Goal: Task Accomplishment & Management: Complete application form

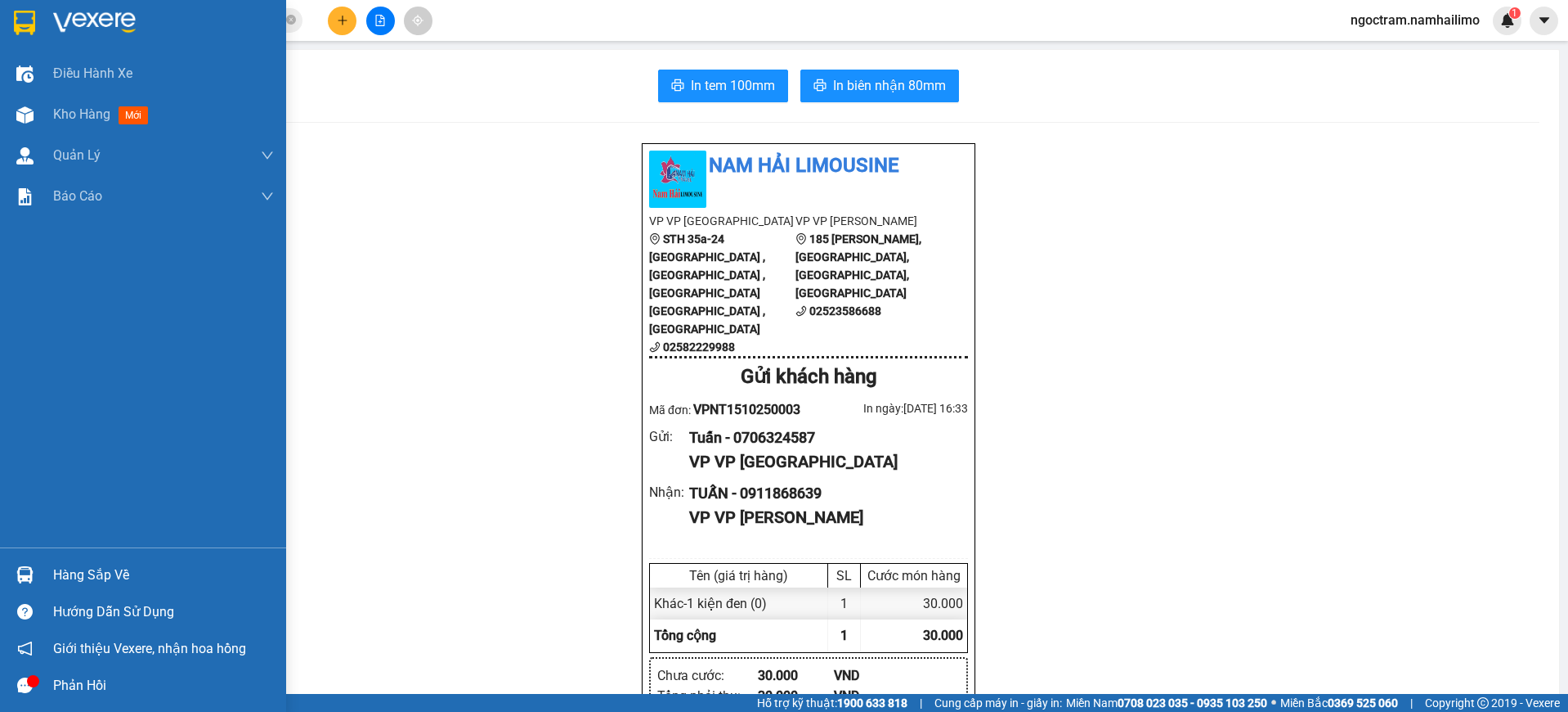
click at [32, 21] on img at bounding box center [24, 23] width 22 height 24
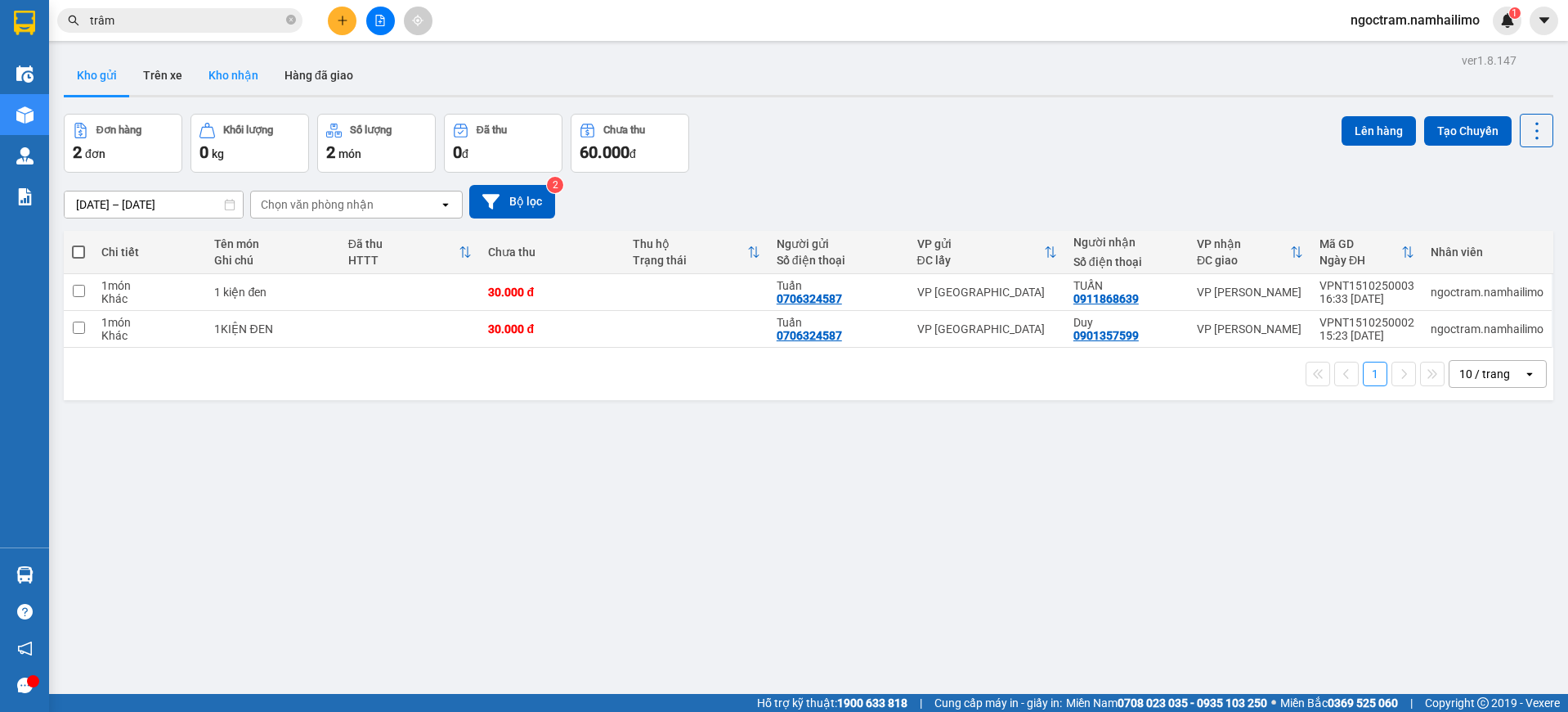
click at [231, 79] on button "Kho nhận" at bounding box center [233, 75] width 76 height 40
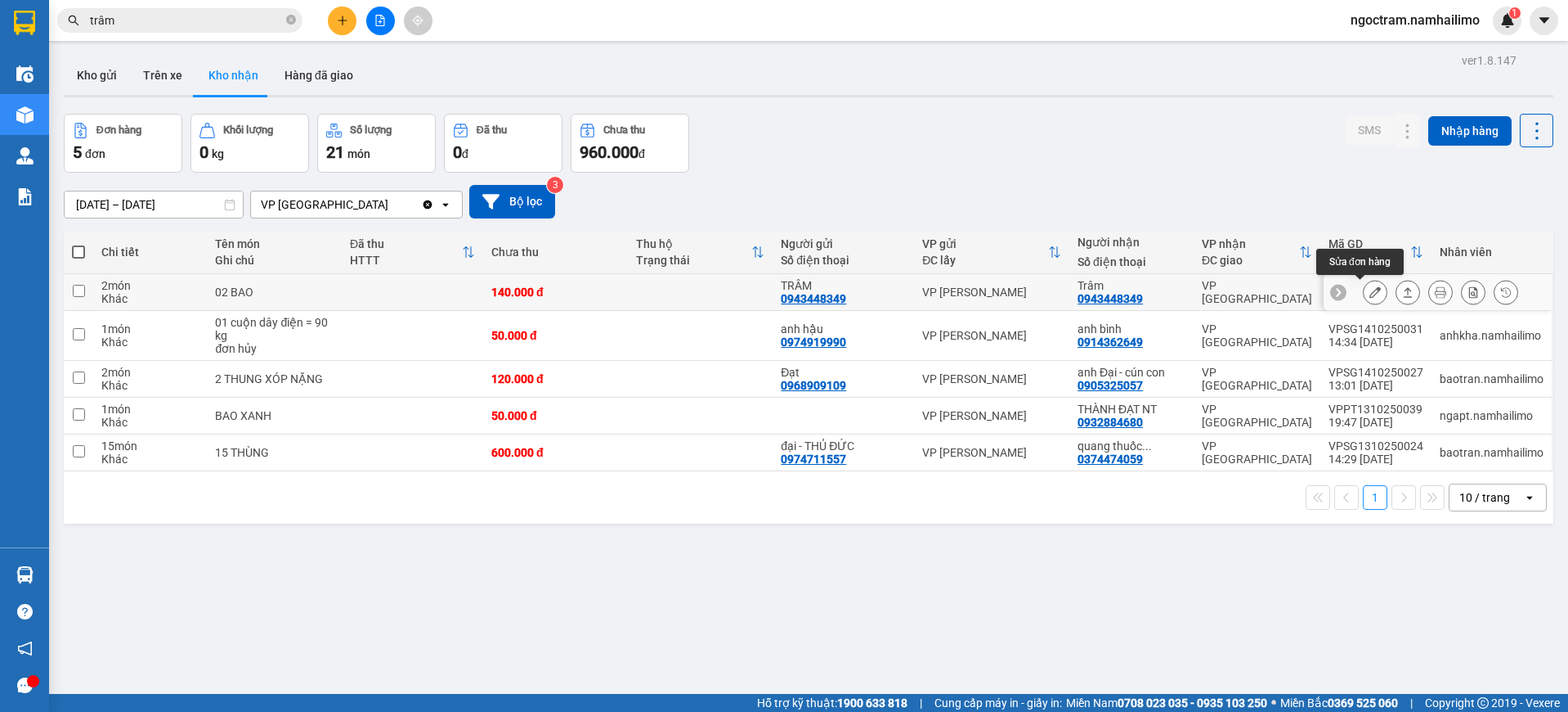
click at [1368, 294] on button at bounding box center [1375, 293] width 23 height 28
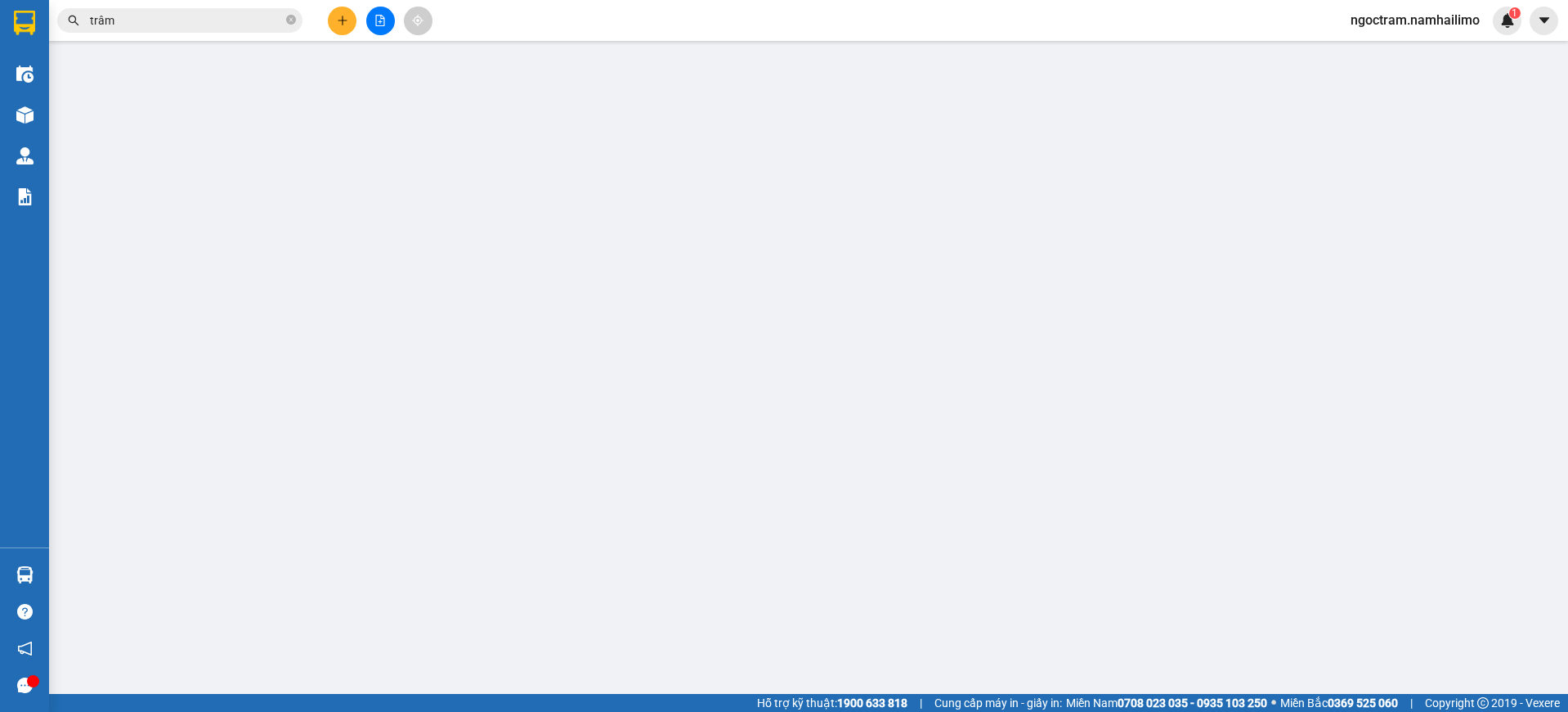
type input "0943448349"
type input "TRÂM"
type input "0943448349"
type input "Trâm"
type input "140.000"
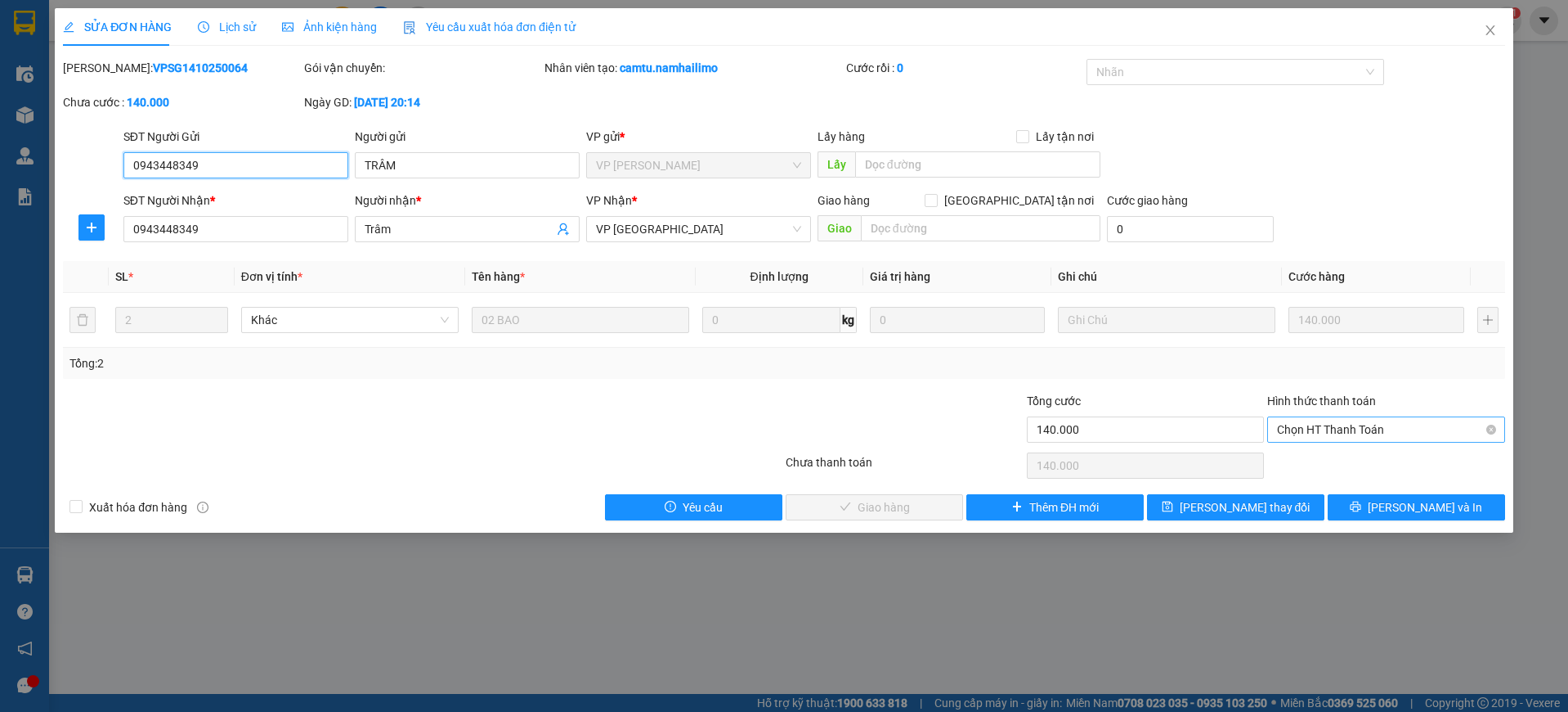
click at [1341, 440] on span "Chọn HT Thanh Toán" at bounding box center [1386, 430] width 218 height 24
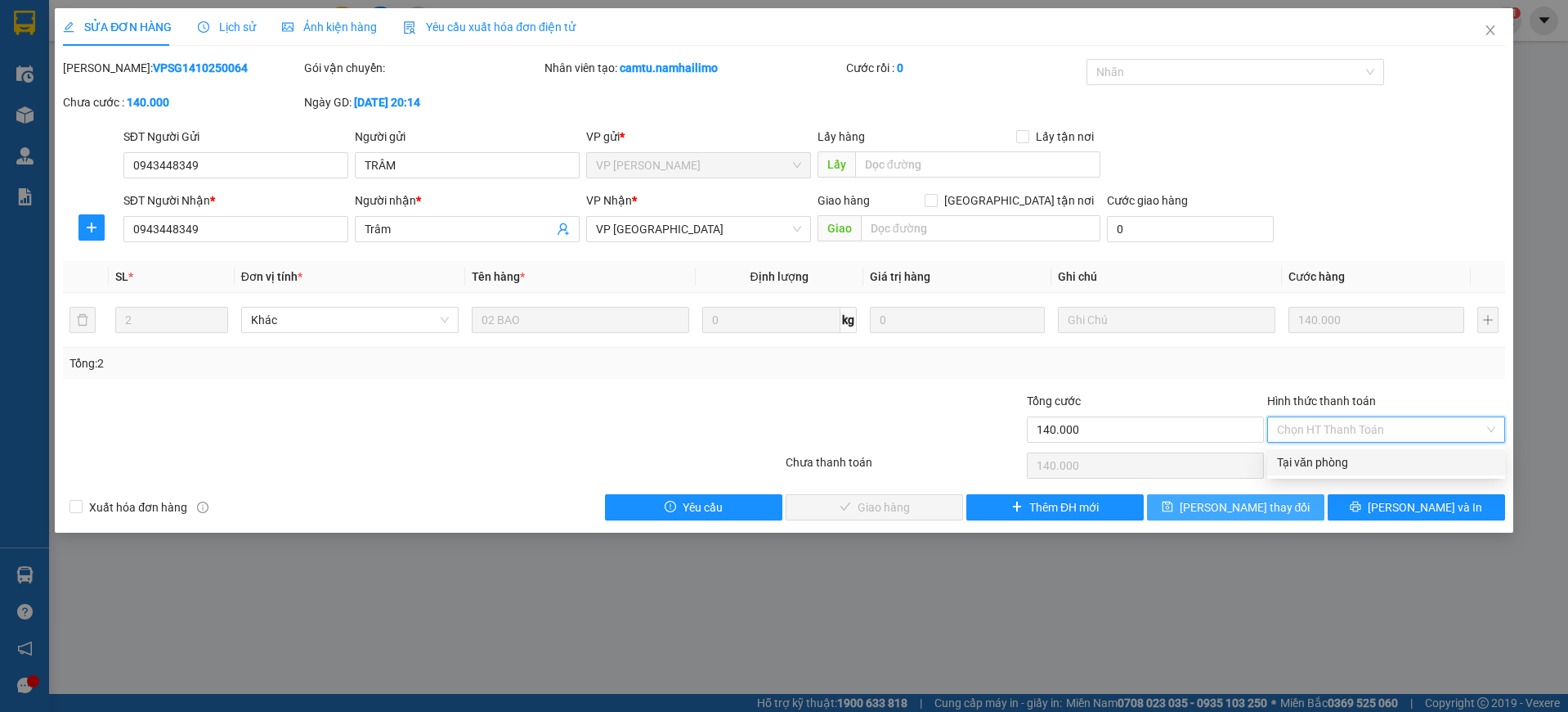
drag, startPoint x: 1352, startPoint y: 467, endPoint x: 1247, endPoint y: 504, distance: 111.3
click at [1352, 467] on div "Tại văn phòng" at bounding box center [1386, 462] width 218 height 18
type input "0"
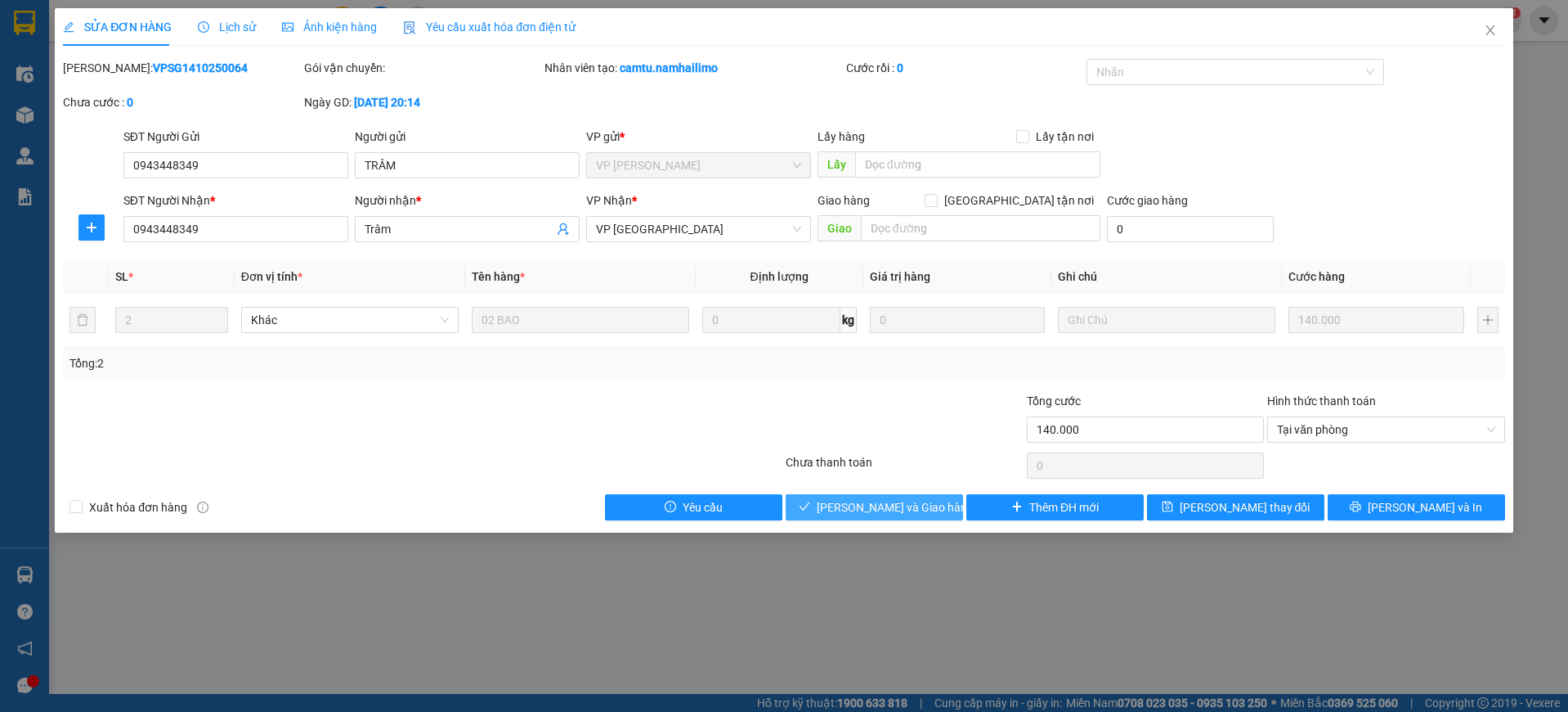
click at [894, 502] on span "[PERSON_NAME] và Giao hàng" at bounding box center [895, 507] width 157 height 18
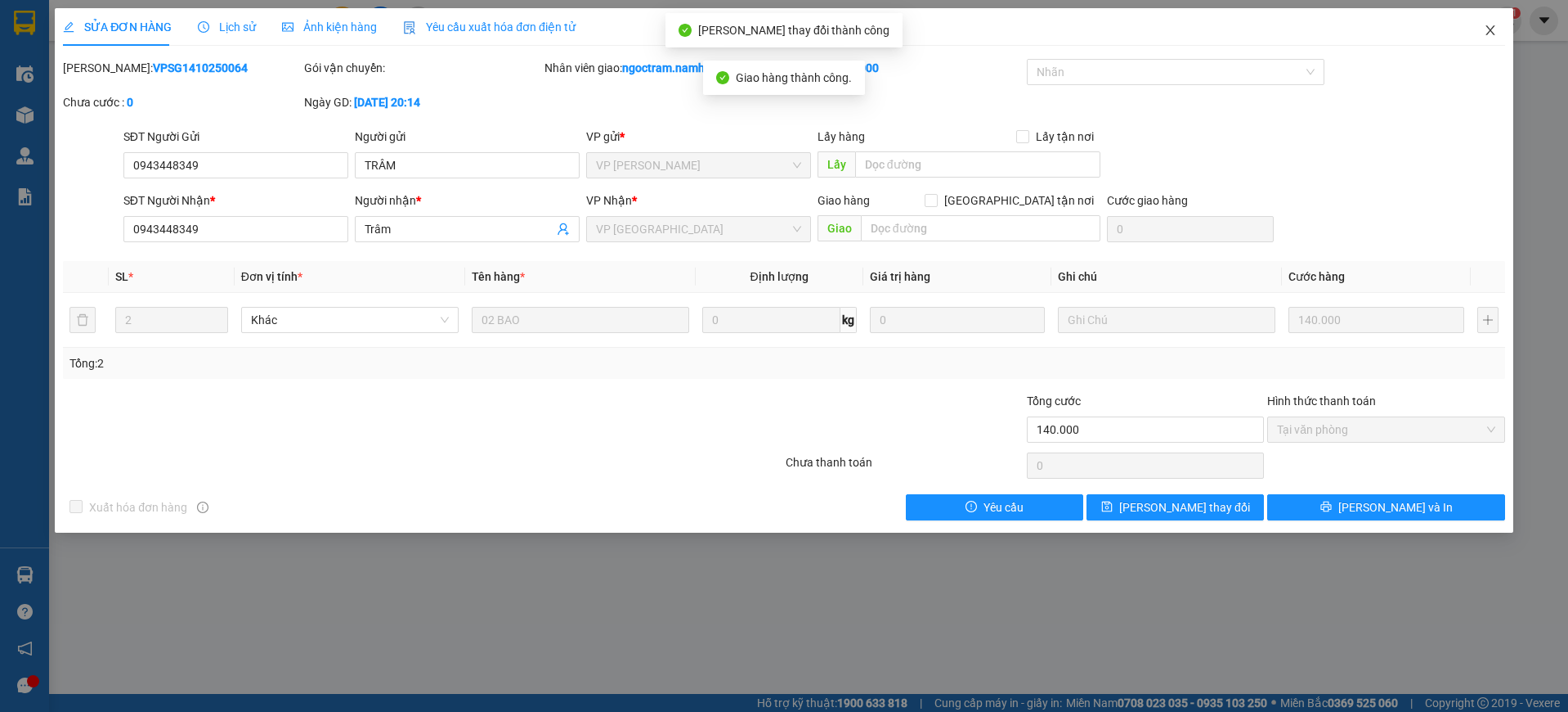
click at [1483, 26] on icon "close" at bounding box center [1490, 30] width 13 height 13
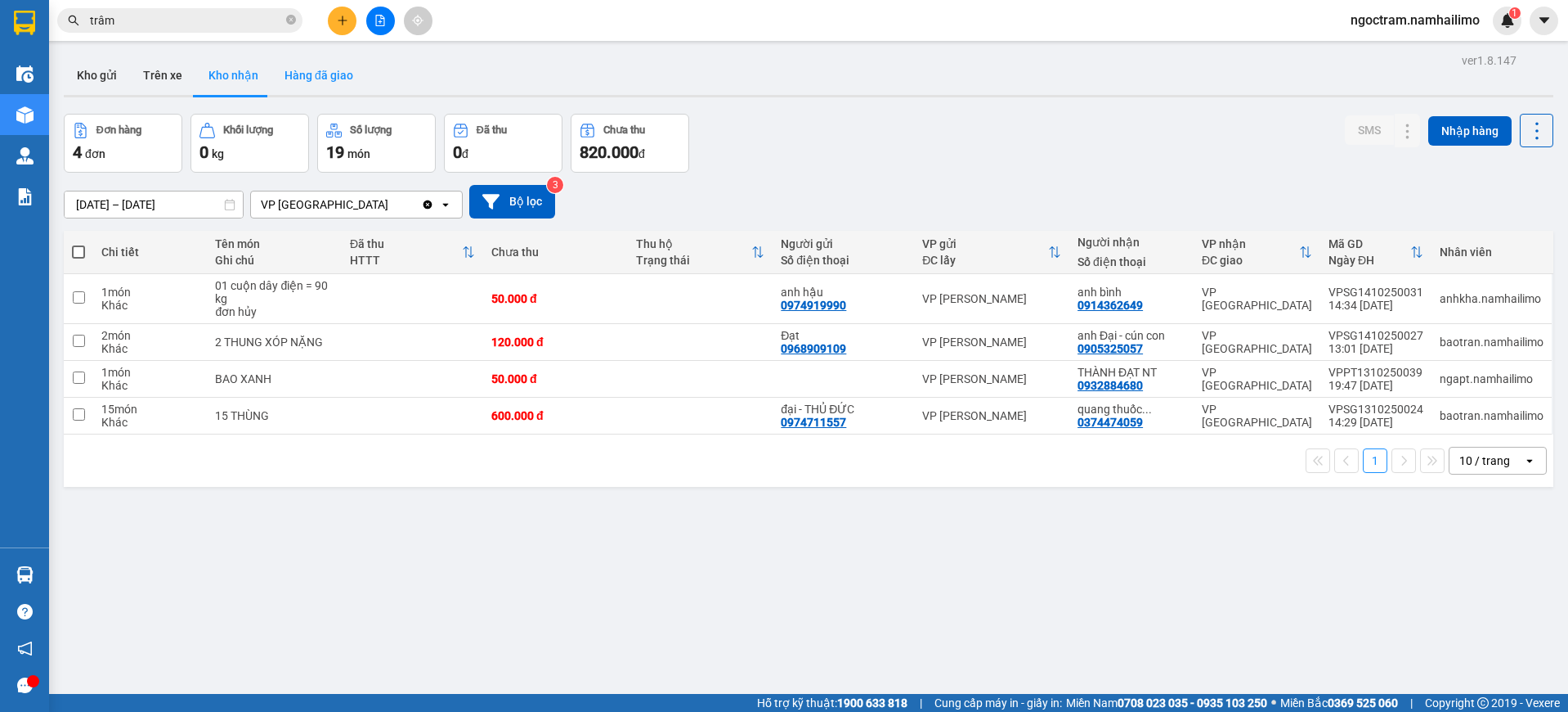
click at [321, 69] on button "Hàng đã giao" at bounding box center [319, 75] width 95 height 40
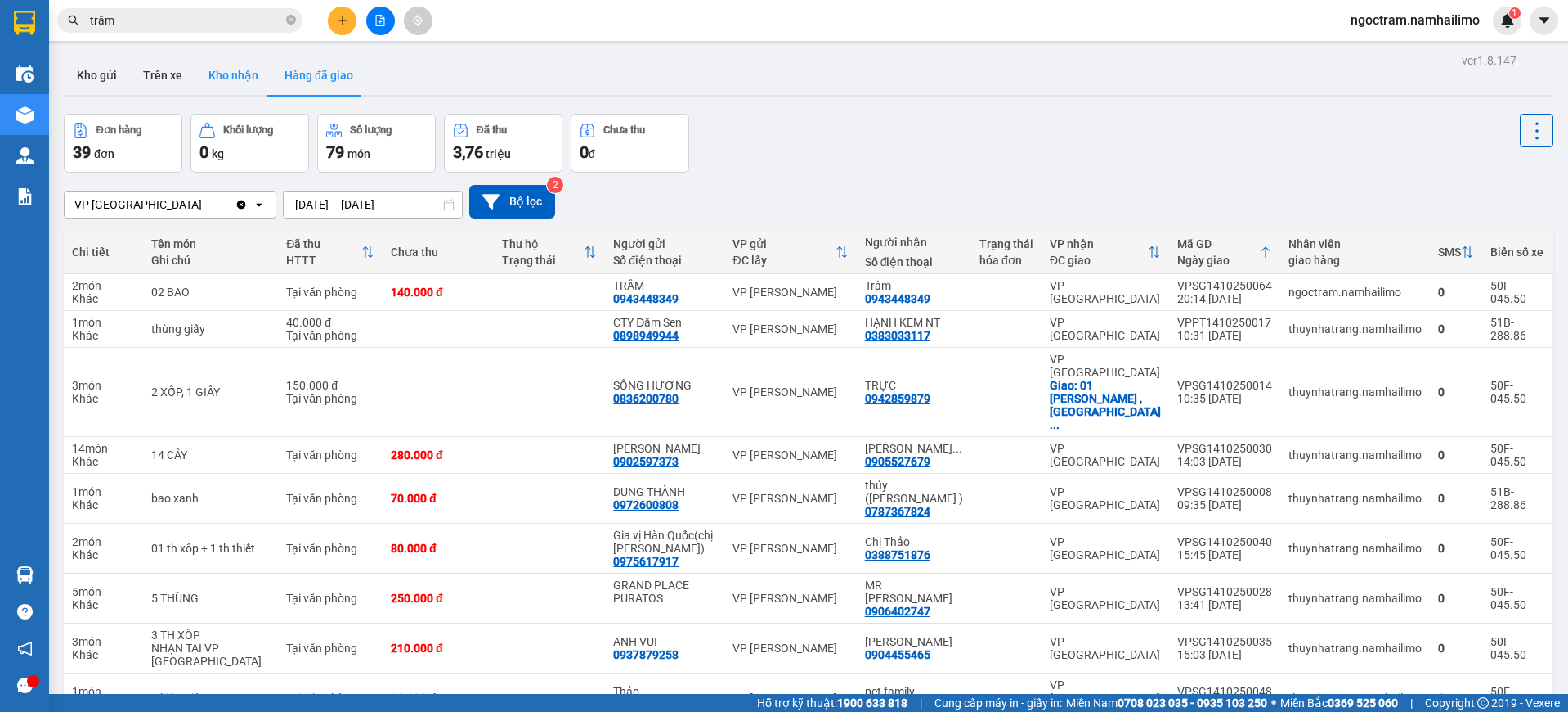
click at [239, 87] on button "Kho nhận" at bounding box center [233, 75] width 76 height 40
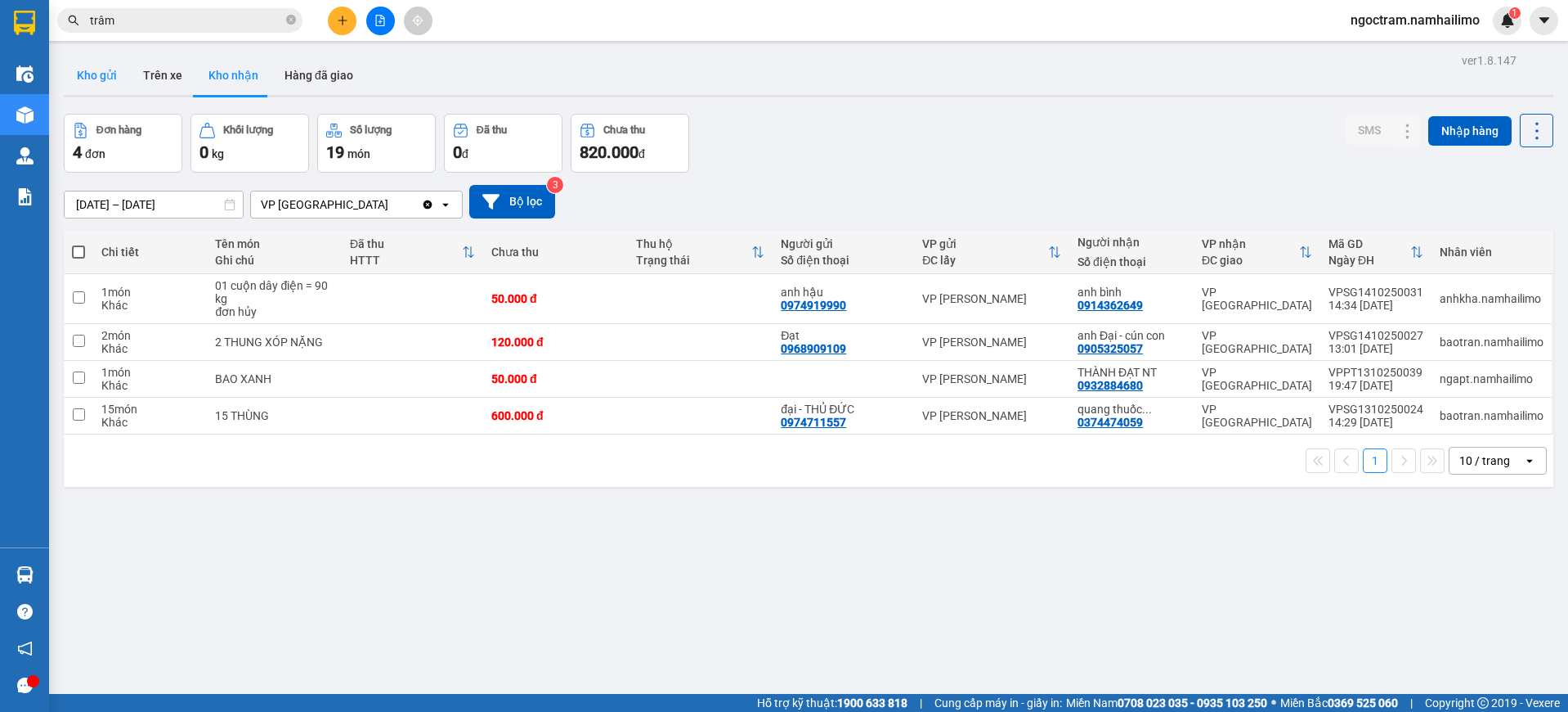
click at [113, 85] on button "Kho gửi" at bounding box center [97, 75] width 66 height 40
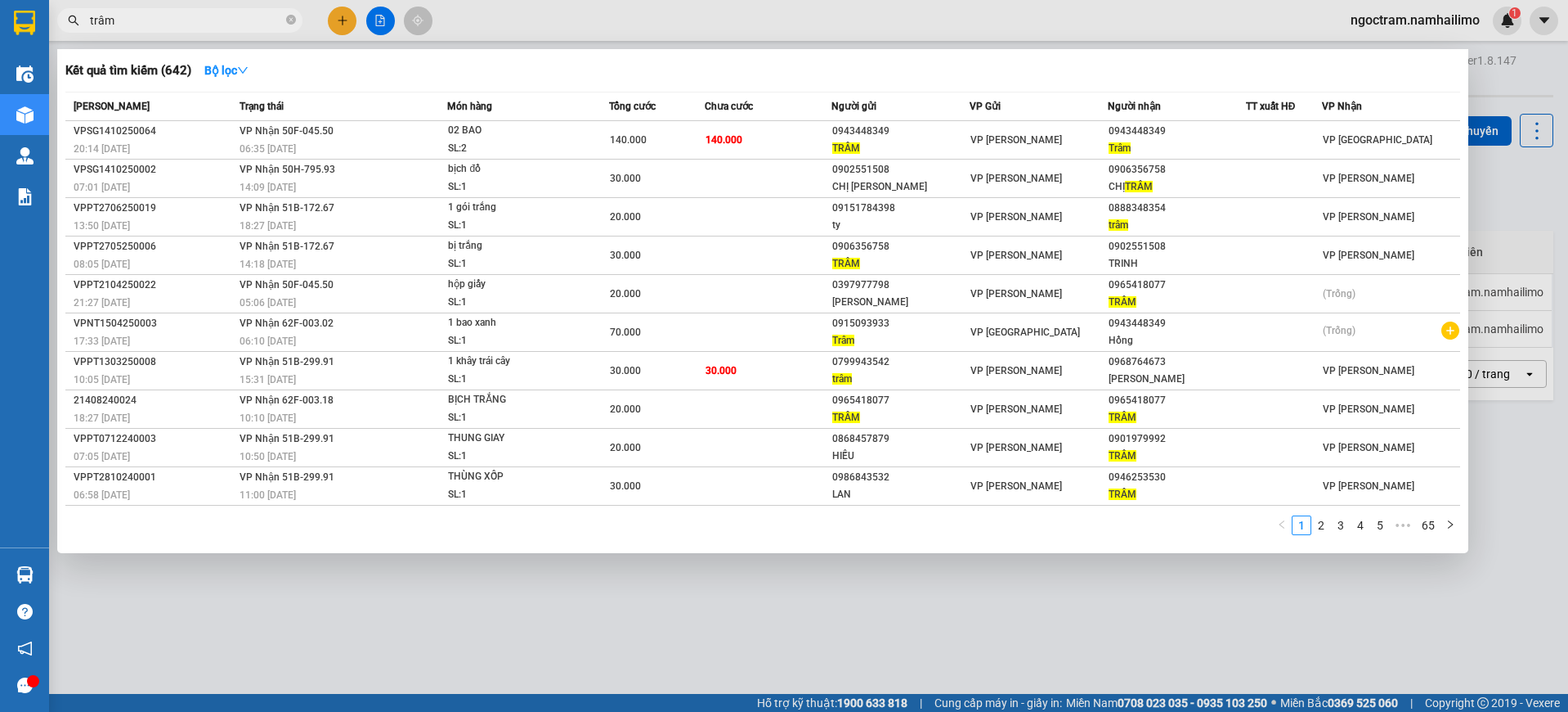
drag, startPoint x: 204, startPoint y: 30, endPoint x: 206, endPoint y: 9, distance: 21.1
click at [204, 29] on span "trâm" at bounding box center [180, 21] width 245 height 24
click at [206, 9] on span "trâm" at bounding box center [180, 21] width 245 height 24
click at [206, 11] on input "trâm" at bounding box center [186, 20] width 193 height 18
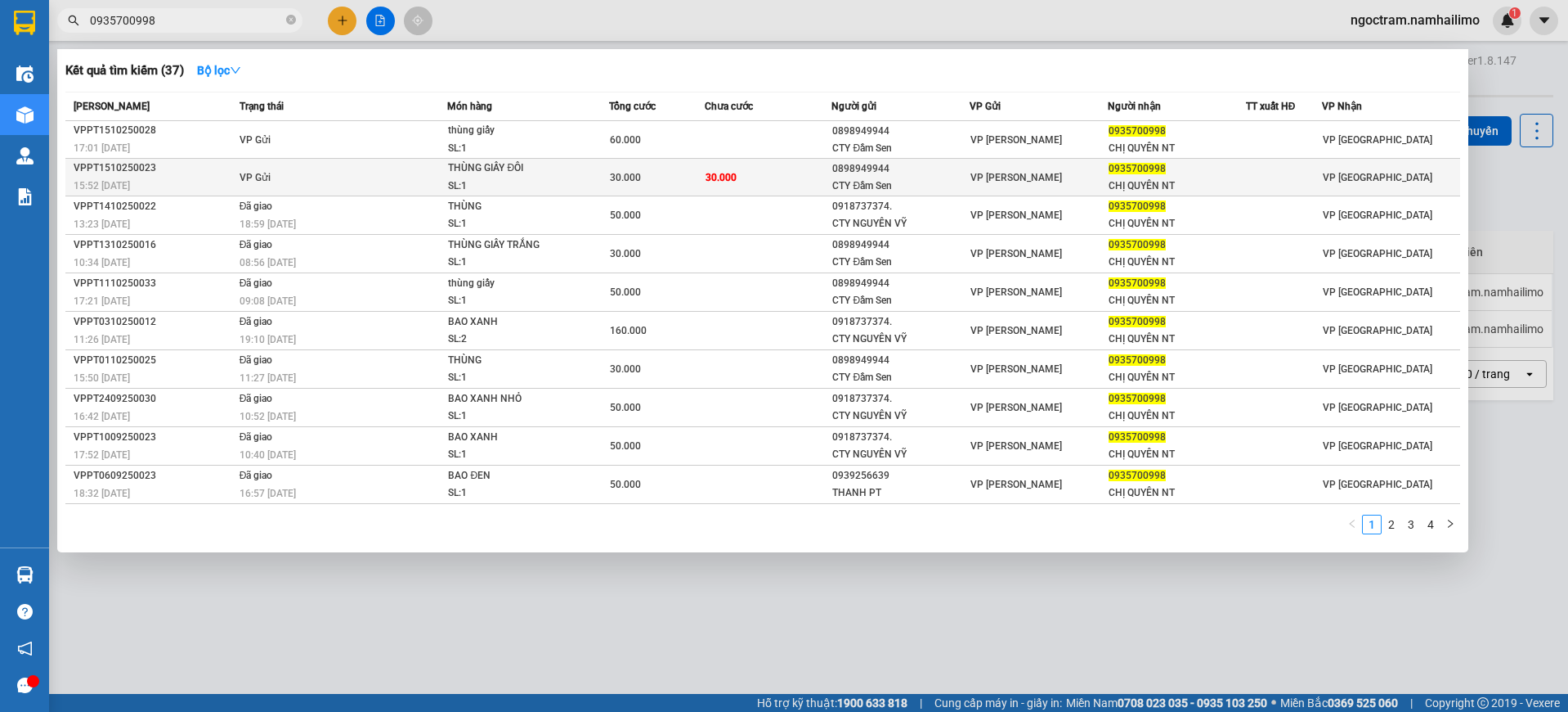
type input "0935700998"
click at [514, 191] on div "SL: 1" at bounding box center [510, 186] width 122 height 18
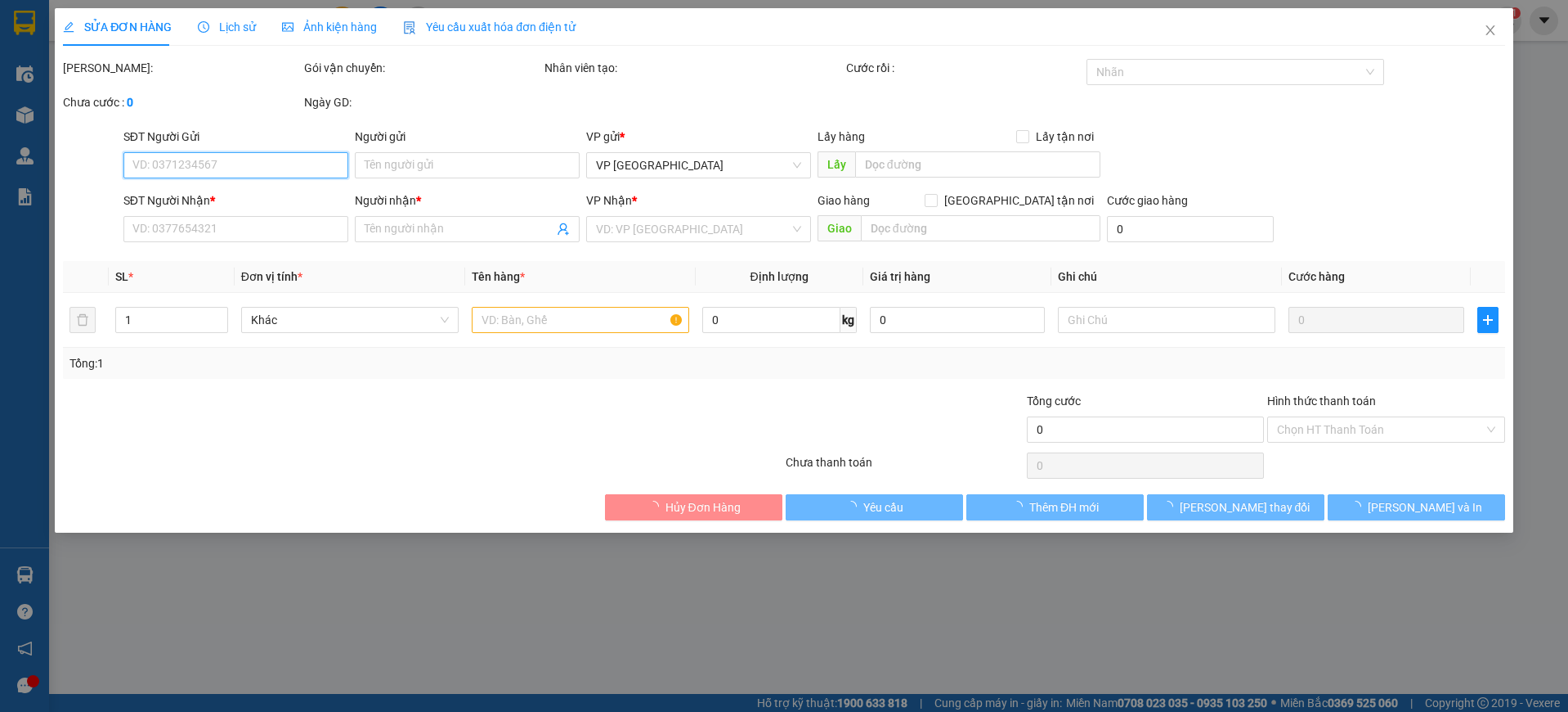
type input "0898949944"
type input "CTY Đầm Sen"
type input "0935700998"
type input "CHỊ QUYÊN NT"
type input "30.000"
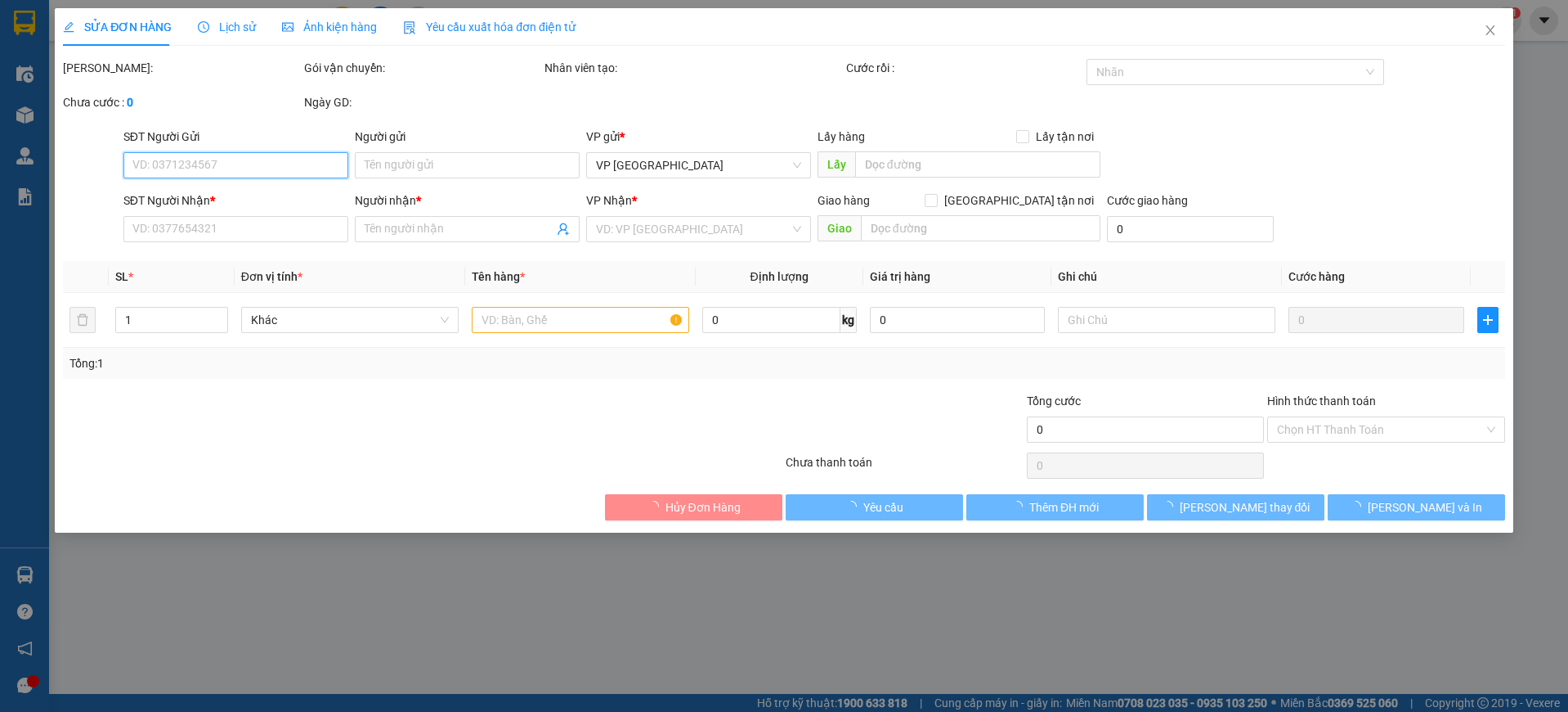
type input "30.000"
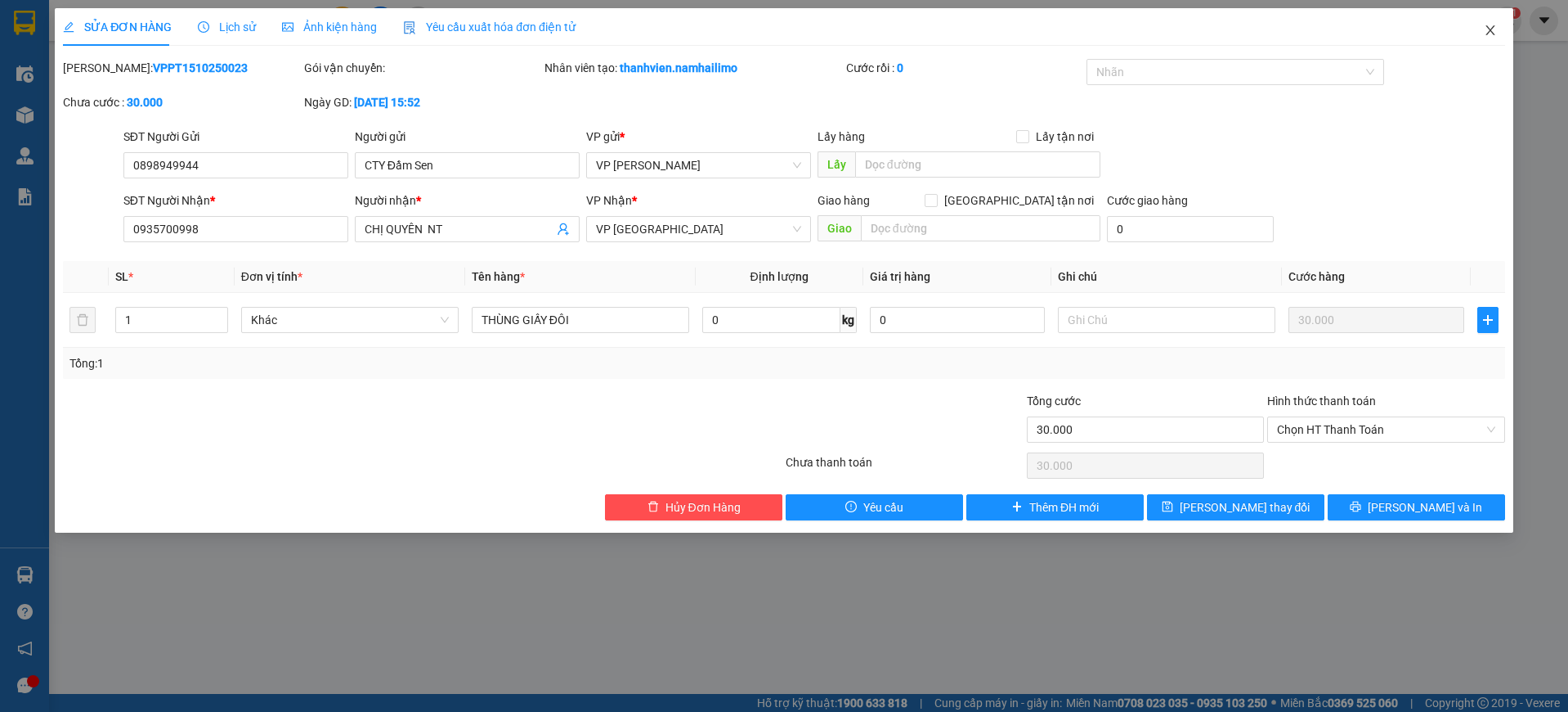
click at [1494, 30] on icon "close" at bounding box center [1490, 30] width 13 height 13
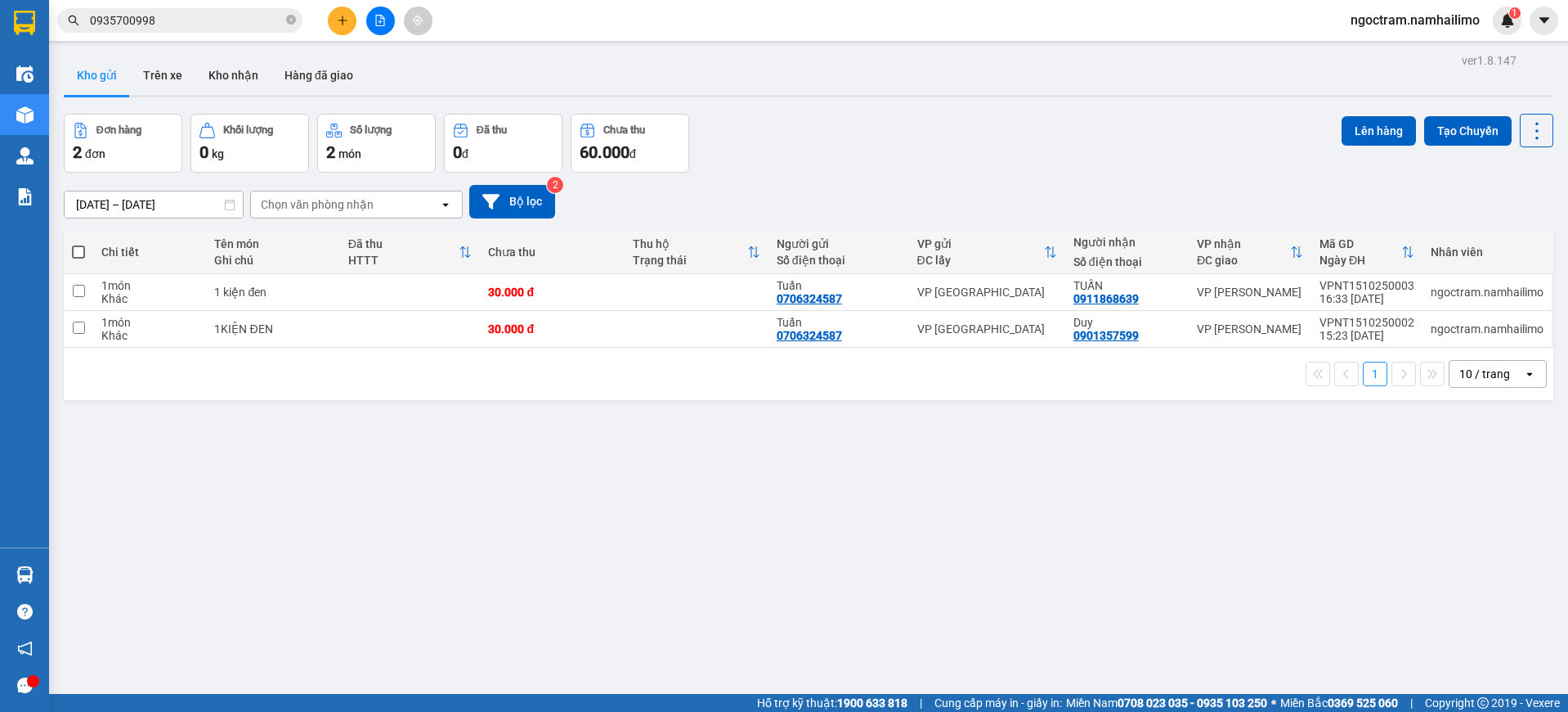
click at [221, 8] on span "0935700998" at bounding box center [180, 21] width 245 height 24
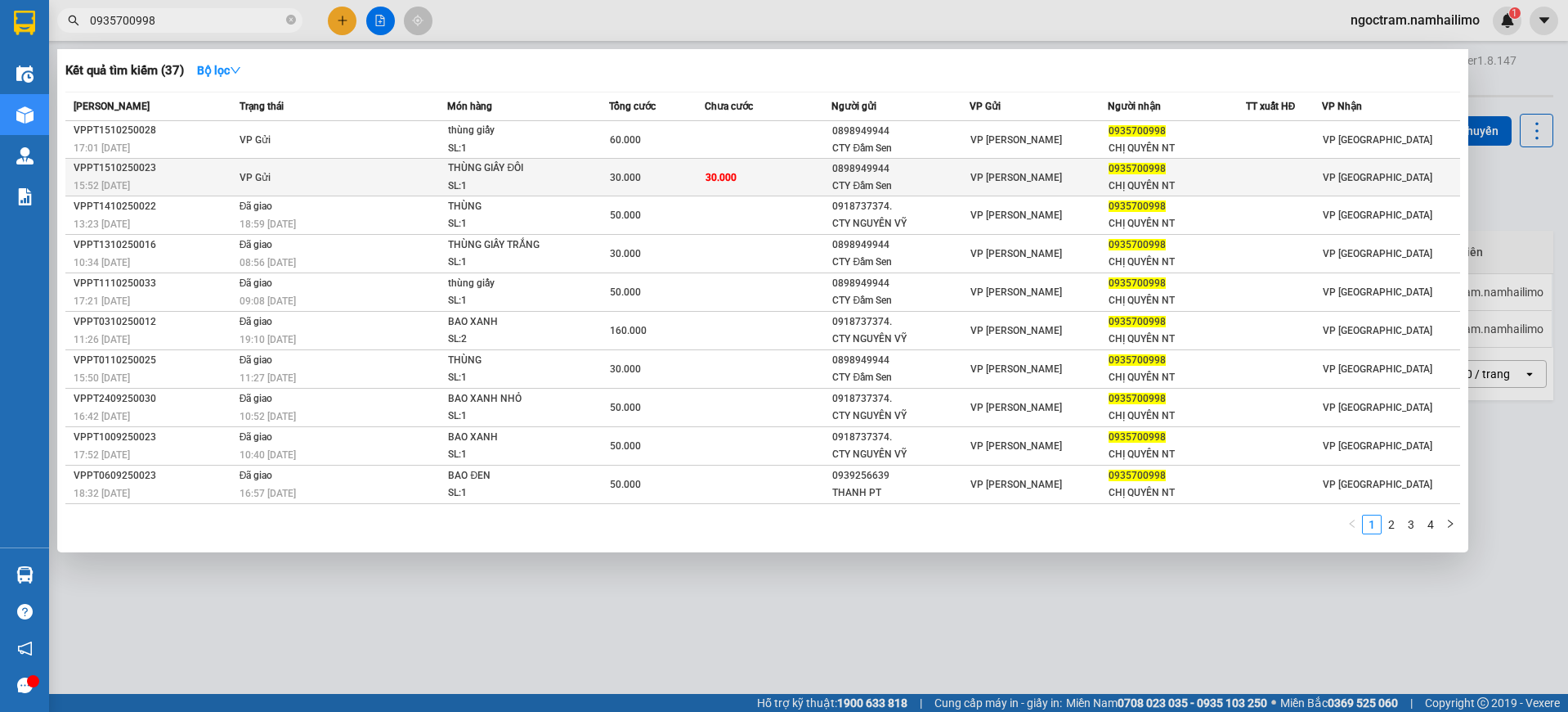
click at [1231, 182] on div "CHỊ QUYÊN NT" at bounding box center [1176, 186] width 136 height 17
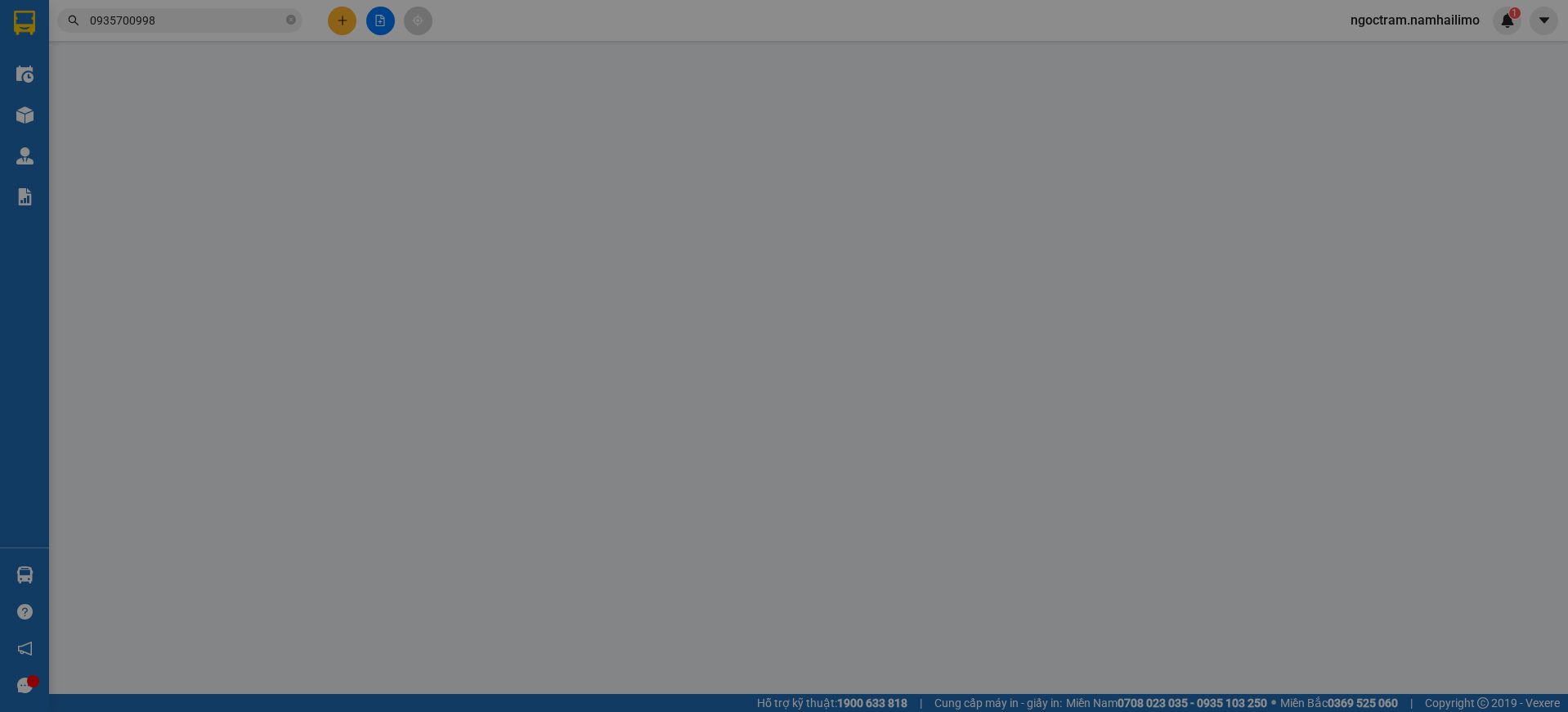
type input "0898949944"
type input "CTY Đầm Sen"
type input "0935700998"
type input "CHỊ QUYÊN NT"
type input "30.000"
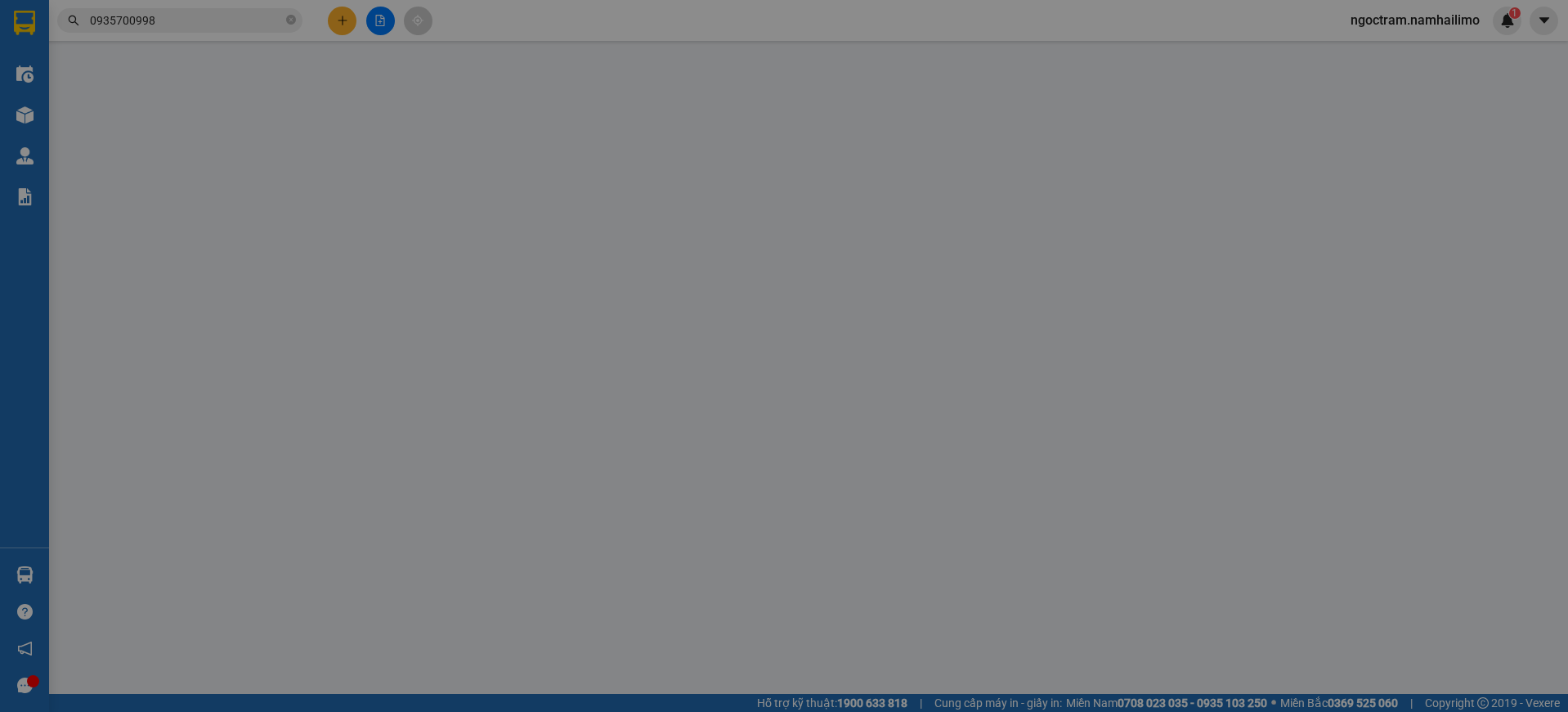
type input "30.000"
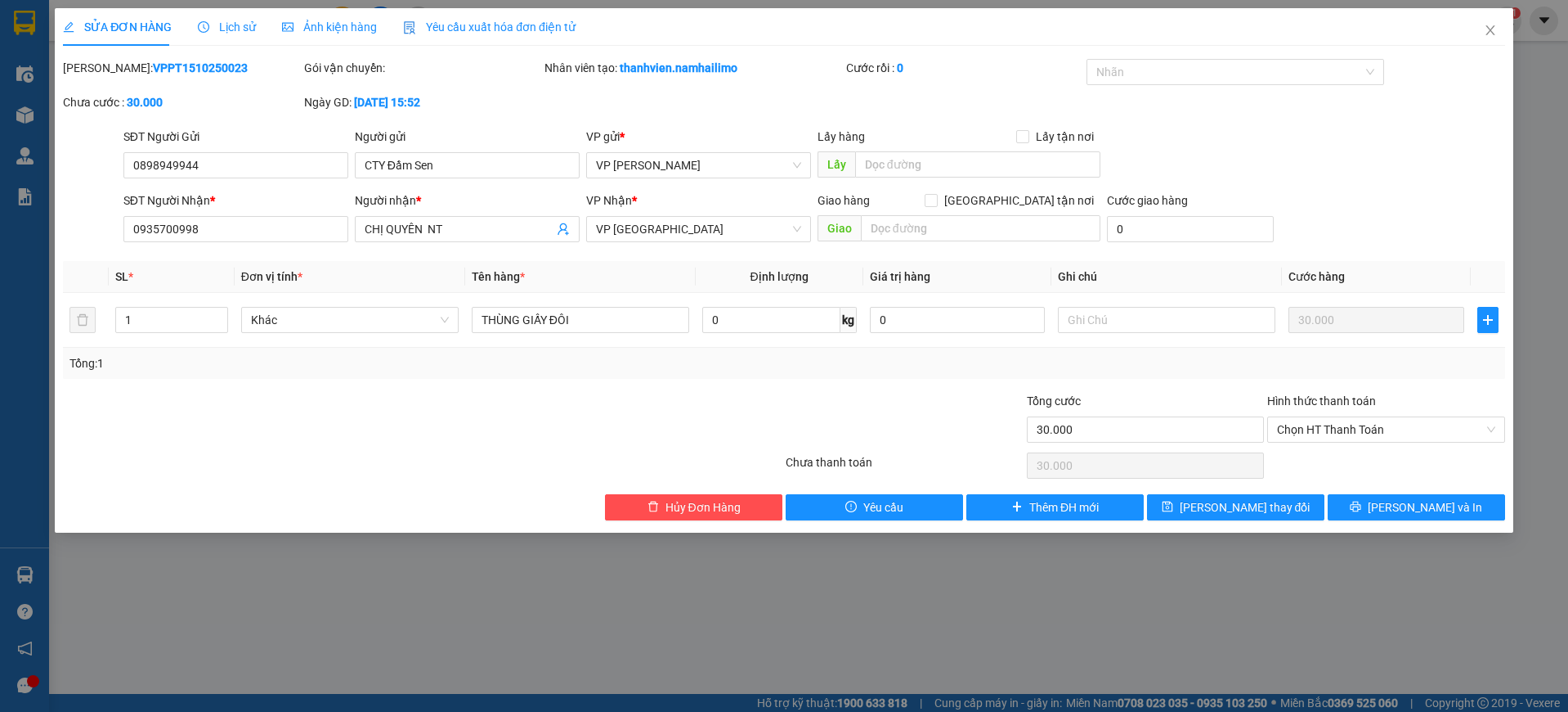
click at [234, 28] on span "Lịch sử" at bounding box center [227, 27] width 58 height 13
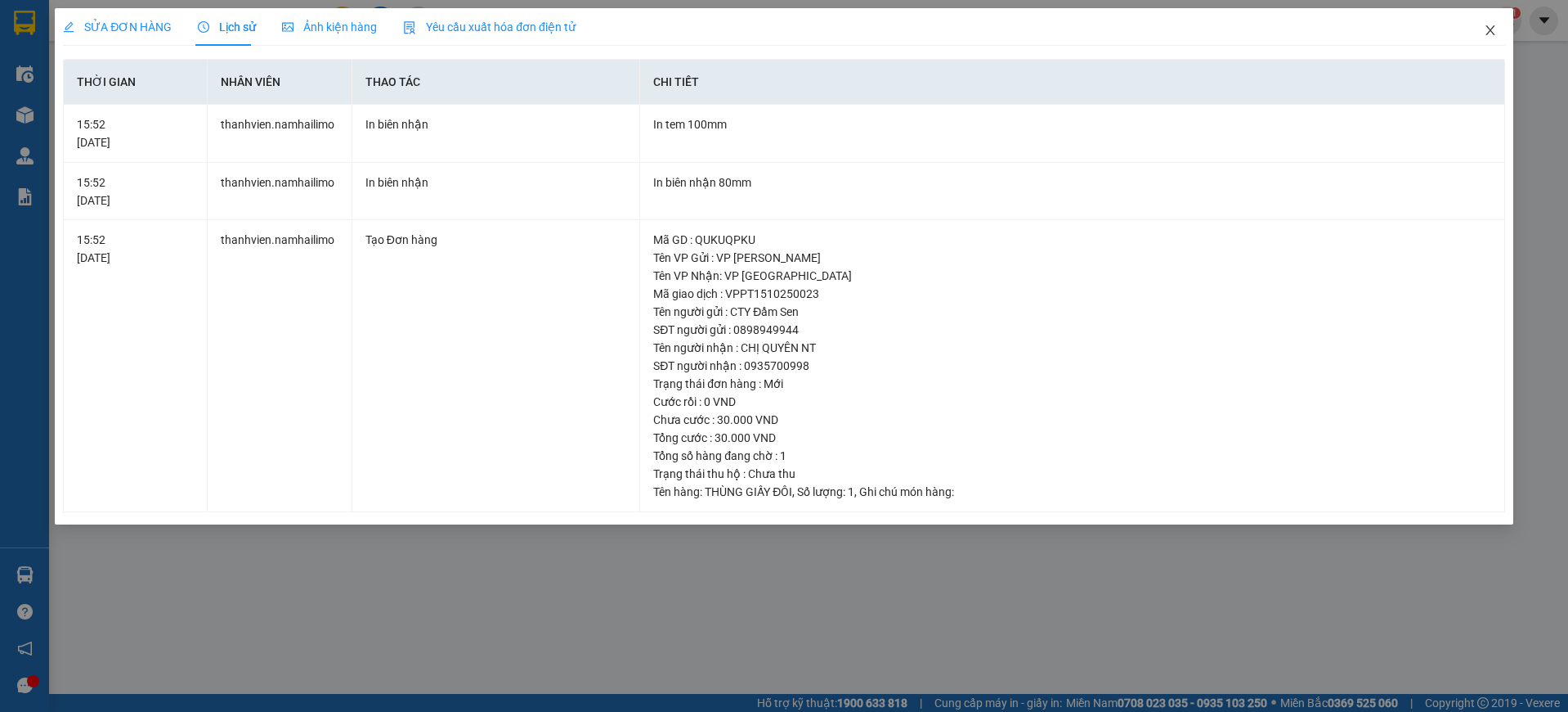
click at [1484, 28] on icon "close" at bounding box center [1490, 30] width 13 height 13
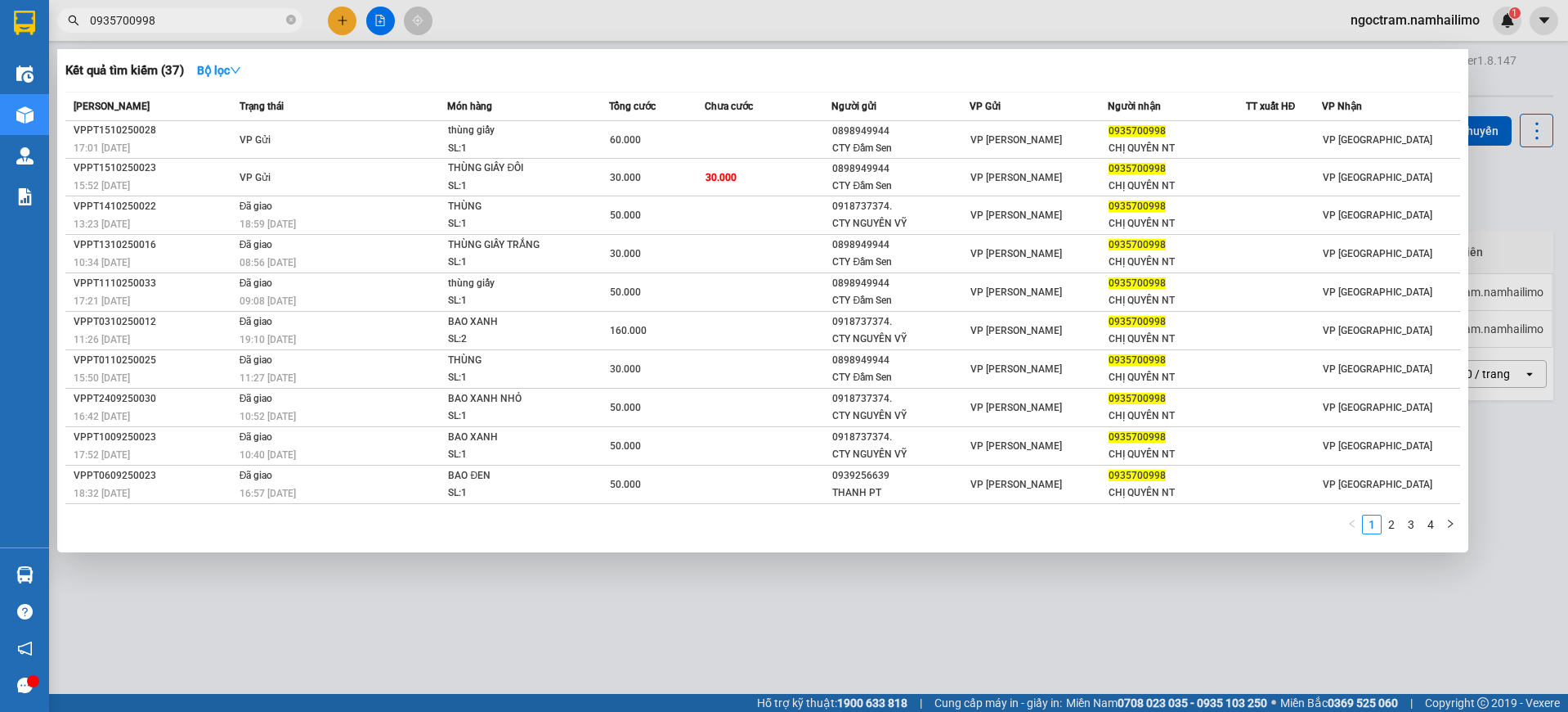
click at [200, 16] on input "0935700998" at bounding box center [186, 20] width 193 height 18
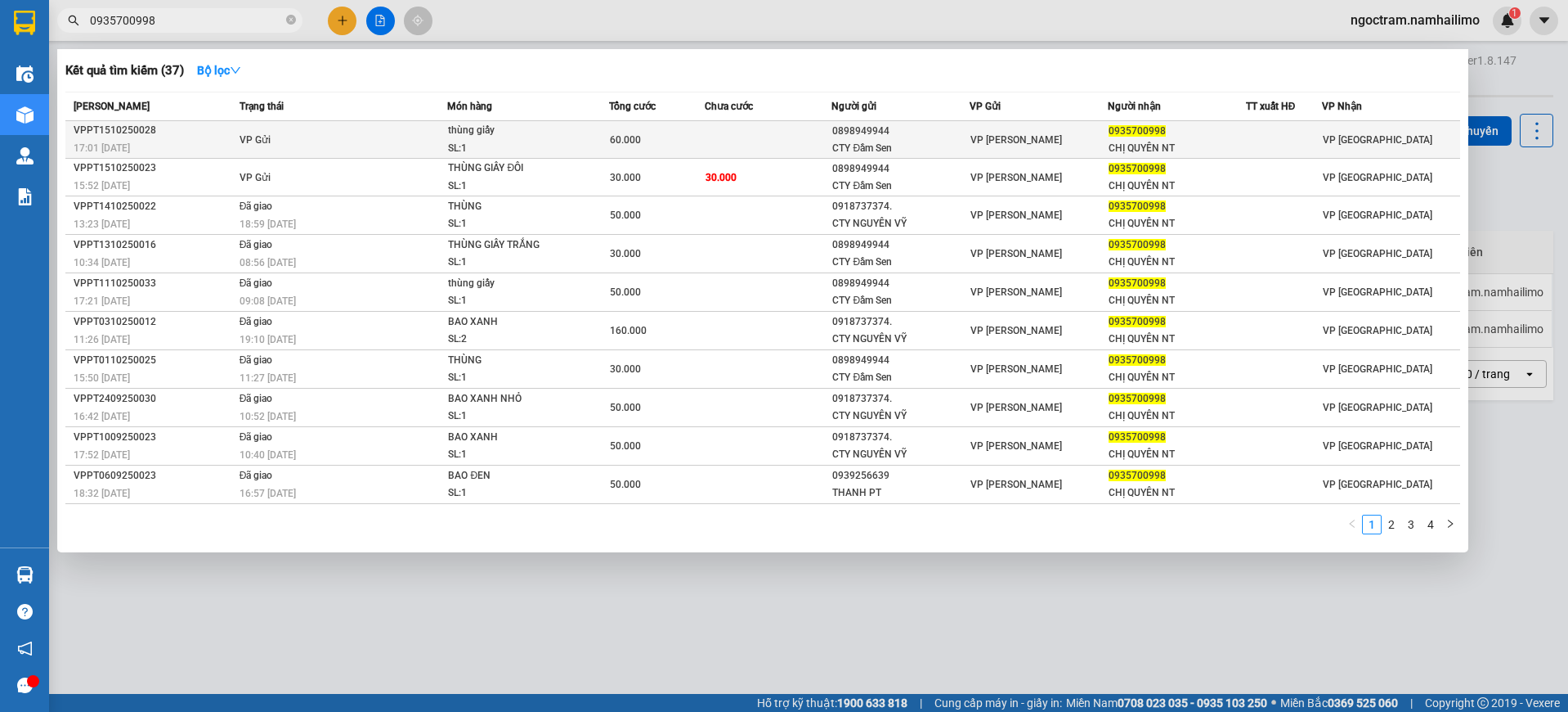
click at [1312, 145] on div at bounding box center [1283, 139] width 74 height 17
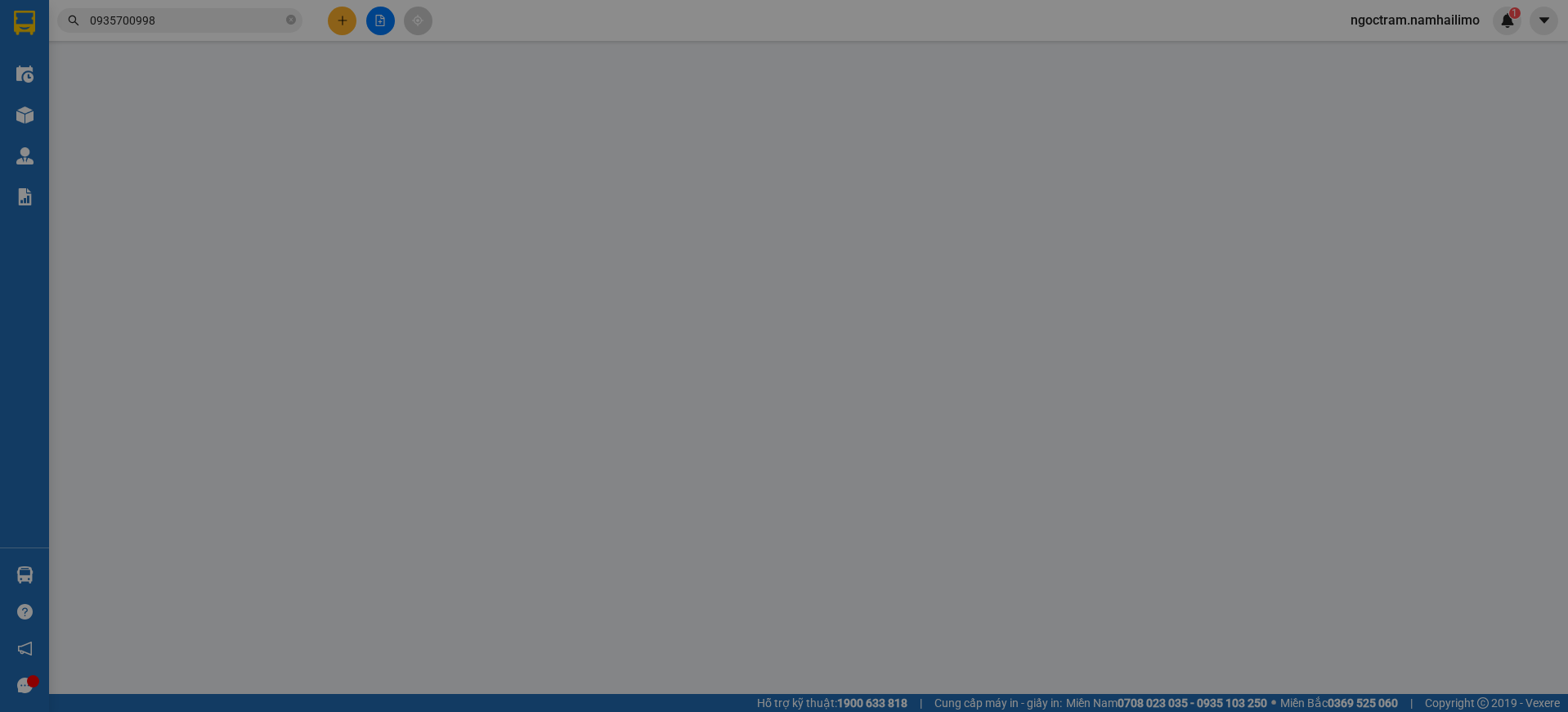
type input "0898949944"
type input "CTY Đầm Sen"
type input "0935700998"
type input "CHỊ QUYÊN NT"
type input "60.000"
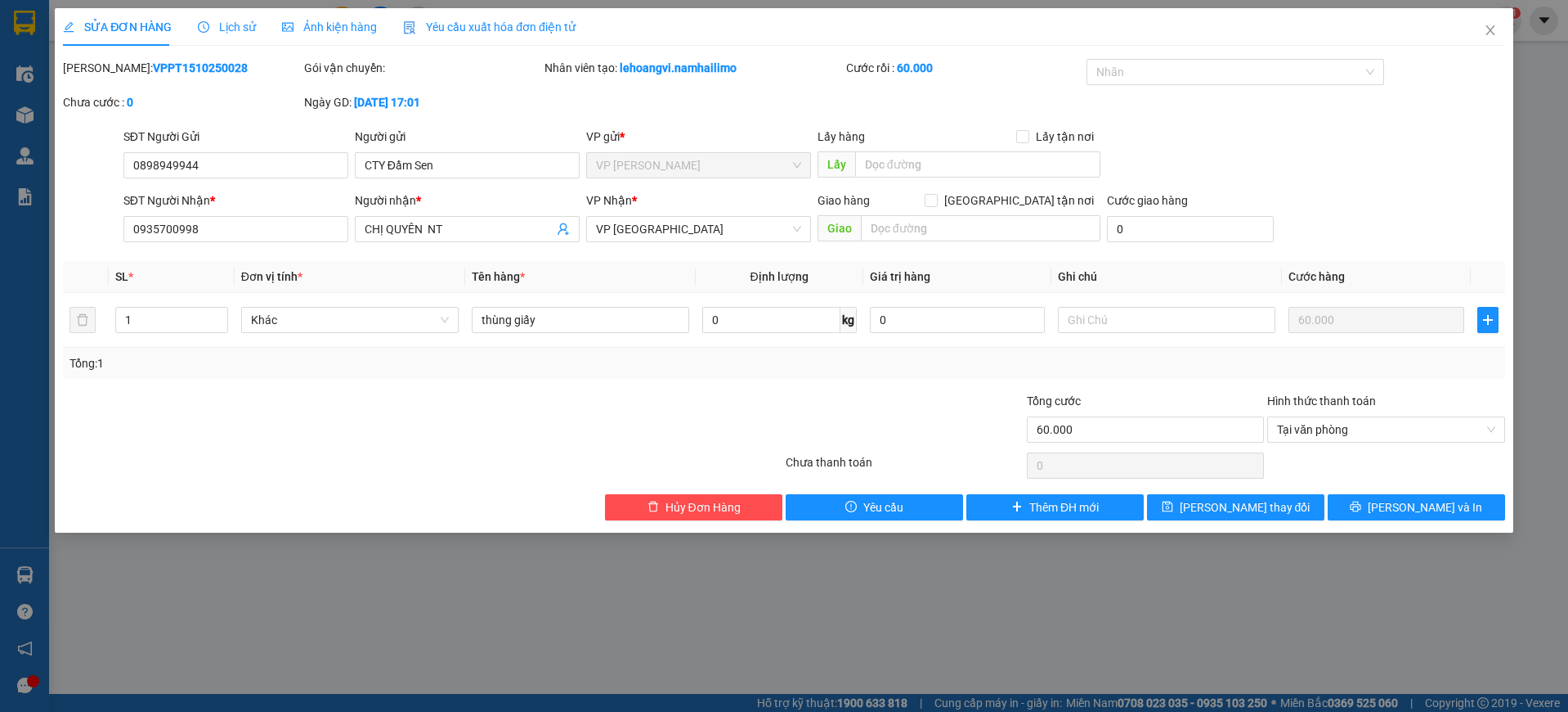
click at [235, 23] on span "Lịch sử" at bounding box center [227, 27] width 58 height 13
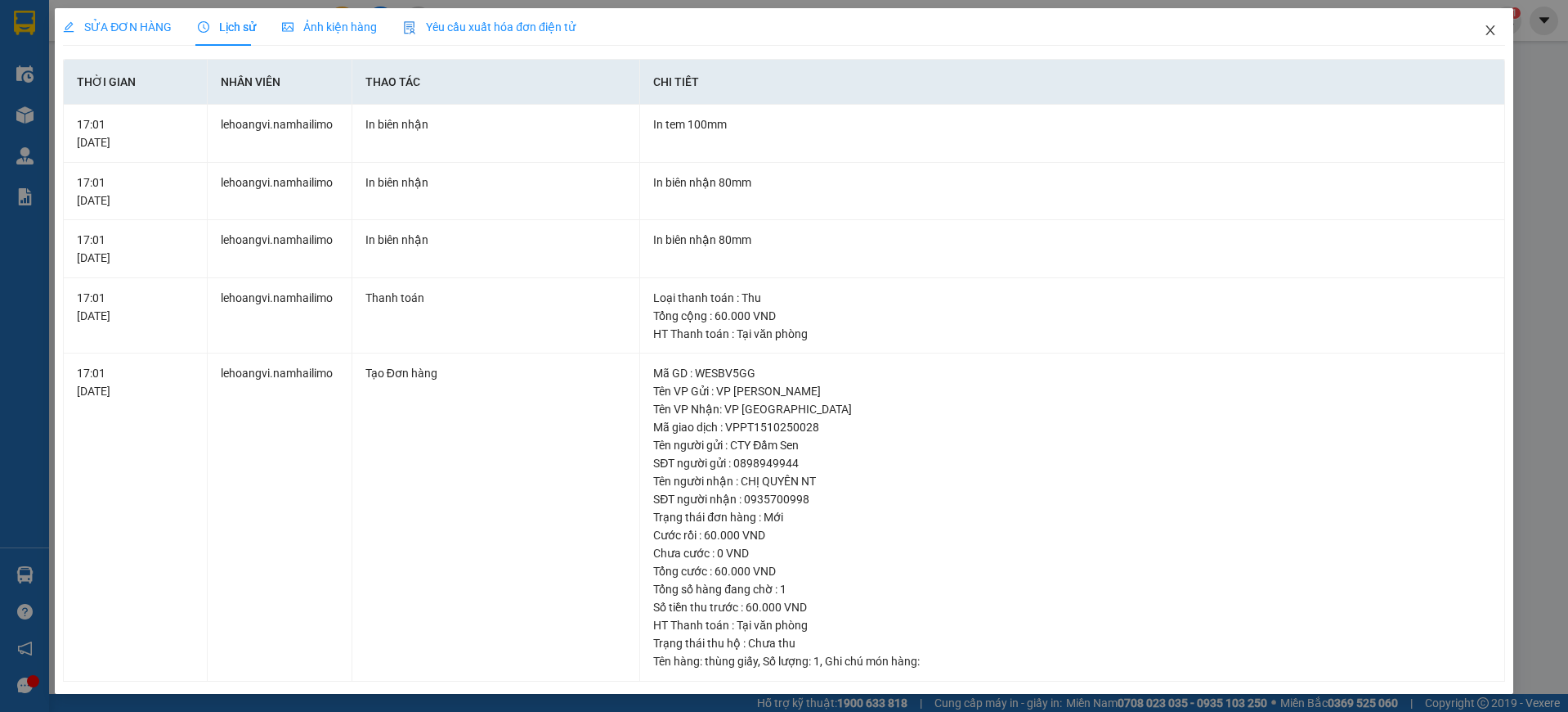
click at [1485, 30] on icon "close" at bounding box center [1490, 30] width 9 height 9
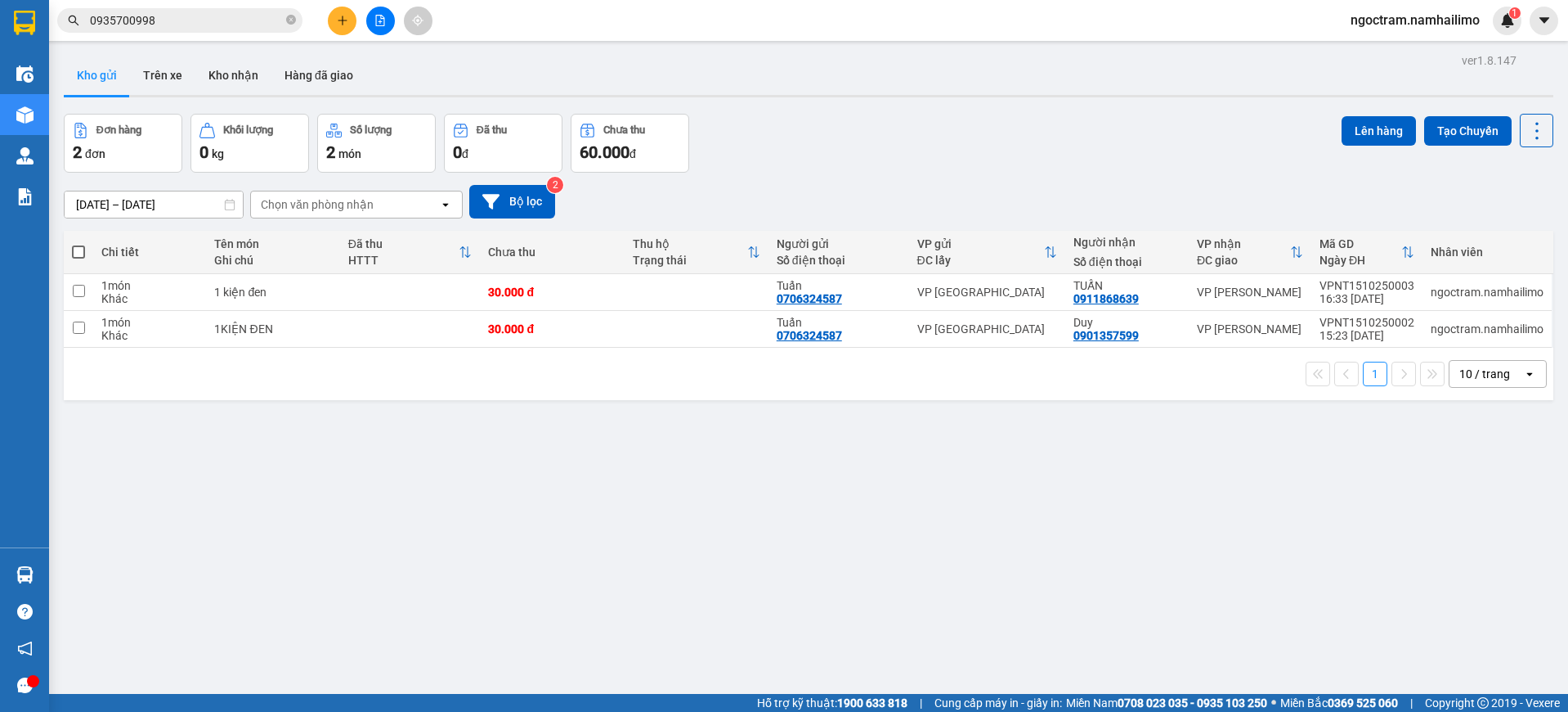
click at [235, 24] on input "0935700998" at bounding box center [186, 20] width 193 height 18
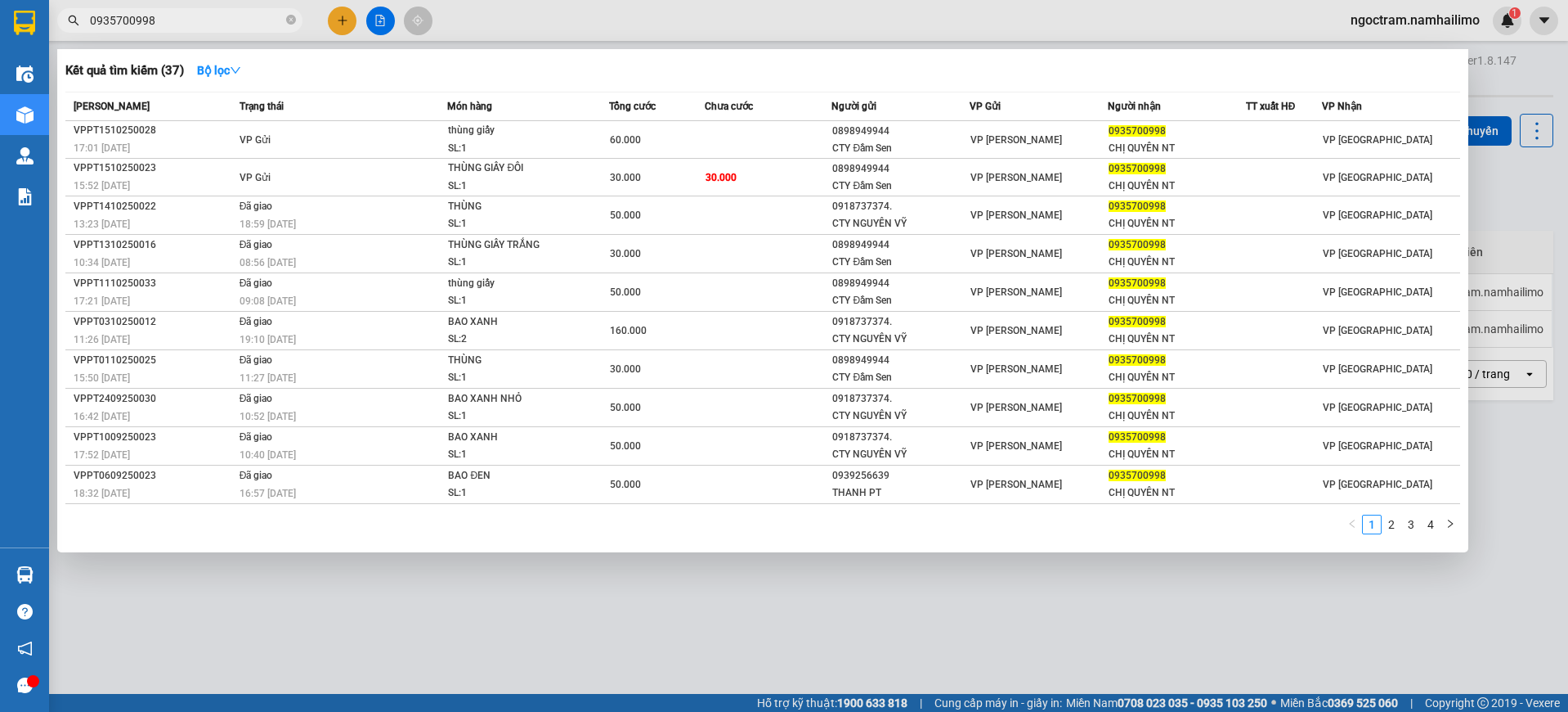
click at [1546, 209] on div at bounding box center [784, 356] width 1568 height 712
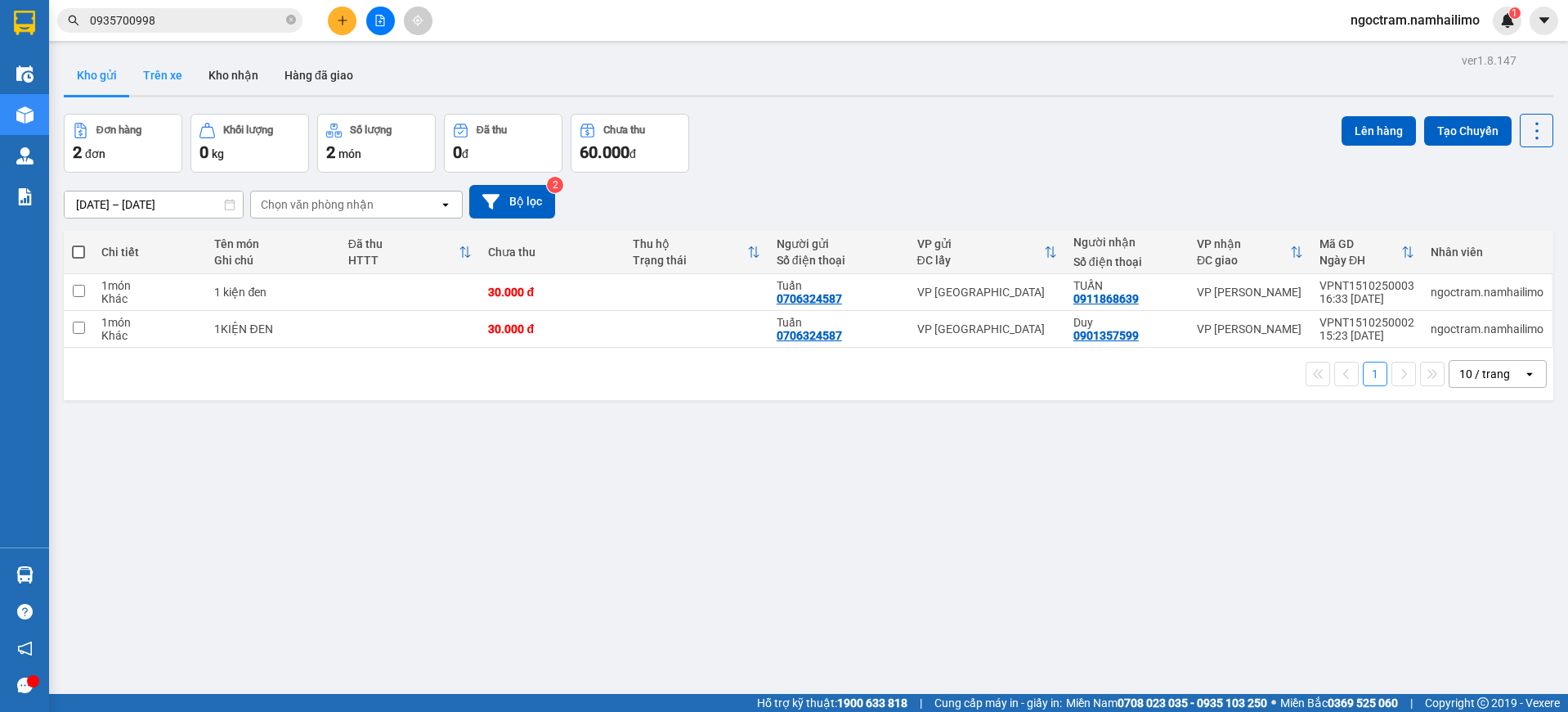
click at [165, 87] on button "Trên xe" at bounding box center [163, 75] width 66 height 40
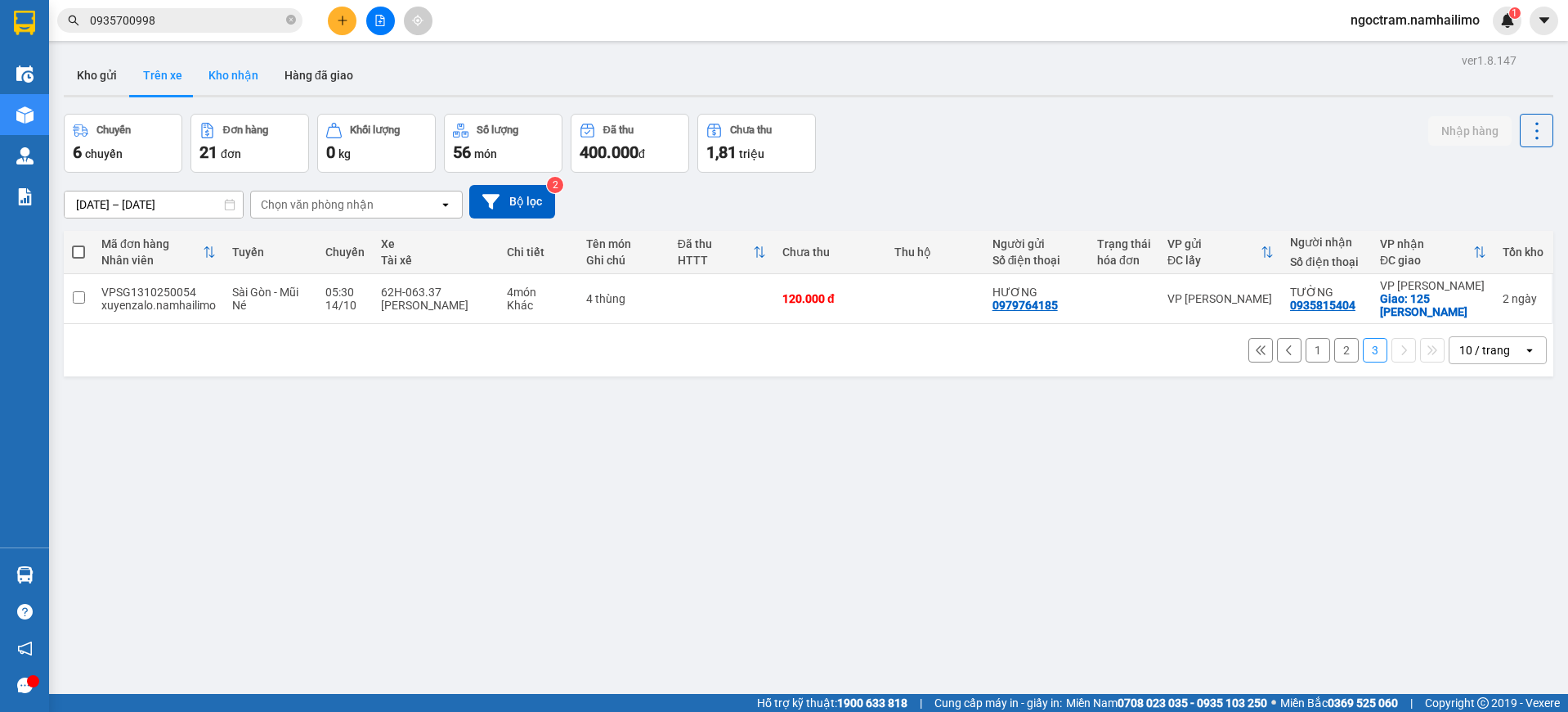
click at [259, 81] on button "Kho nhận" at bounding box center [233, 75] width 76 height 40
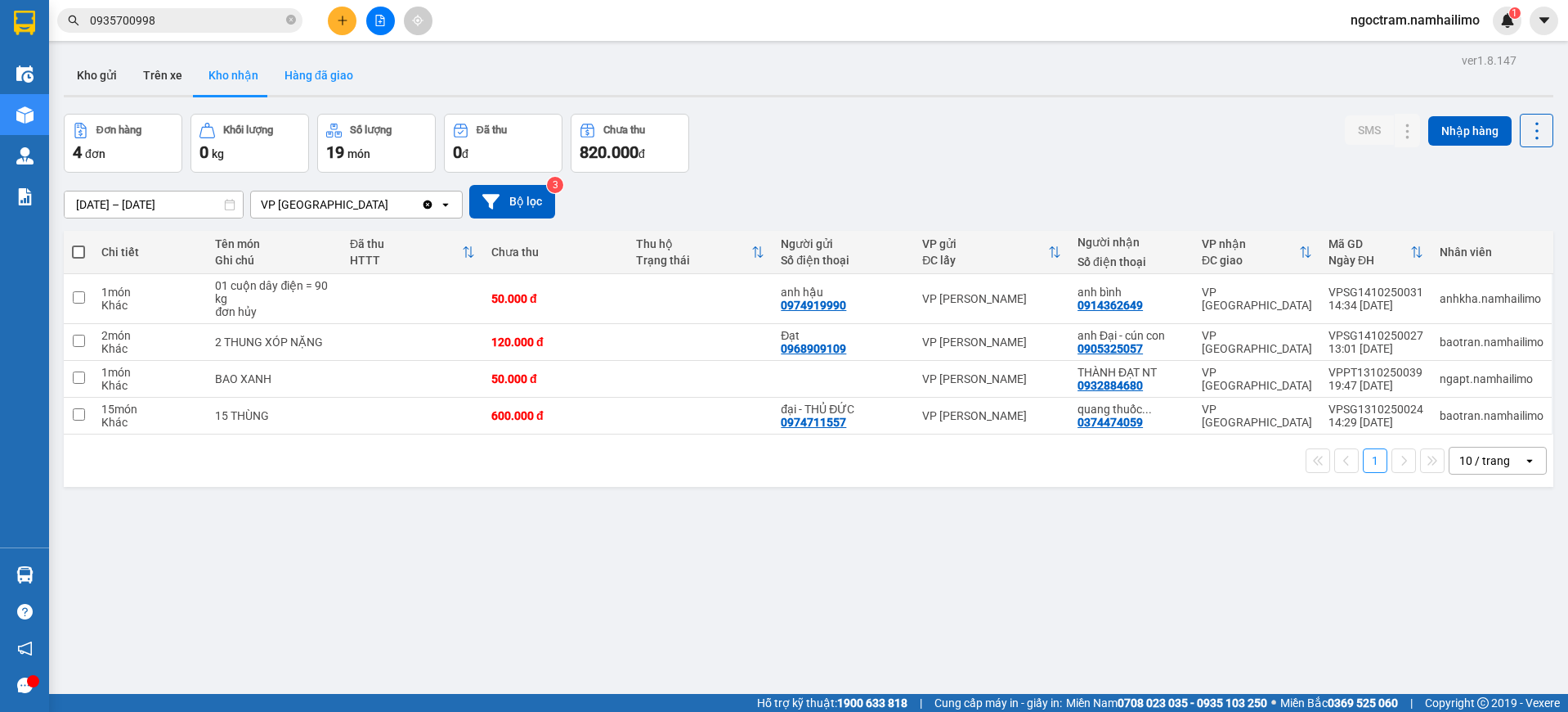
click at [298, 81] on button "Hàng đã giao" at bounding box center [319, 75] width 95 height 40
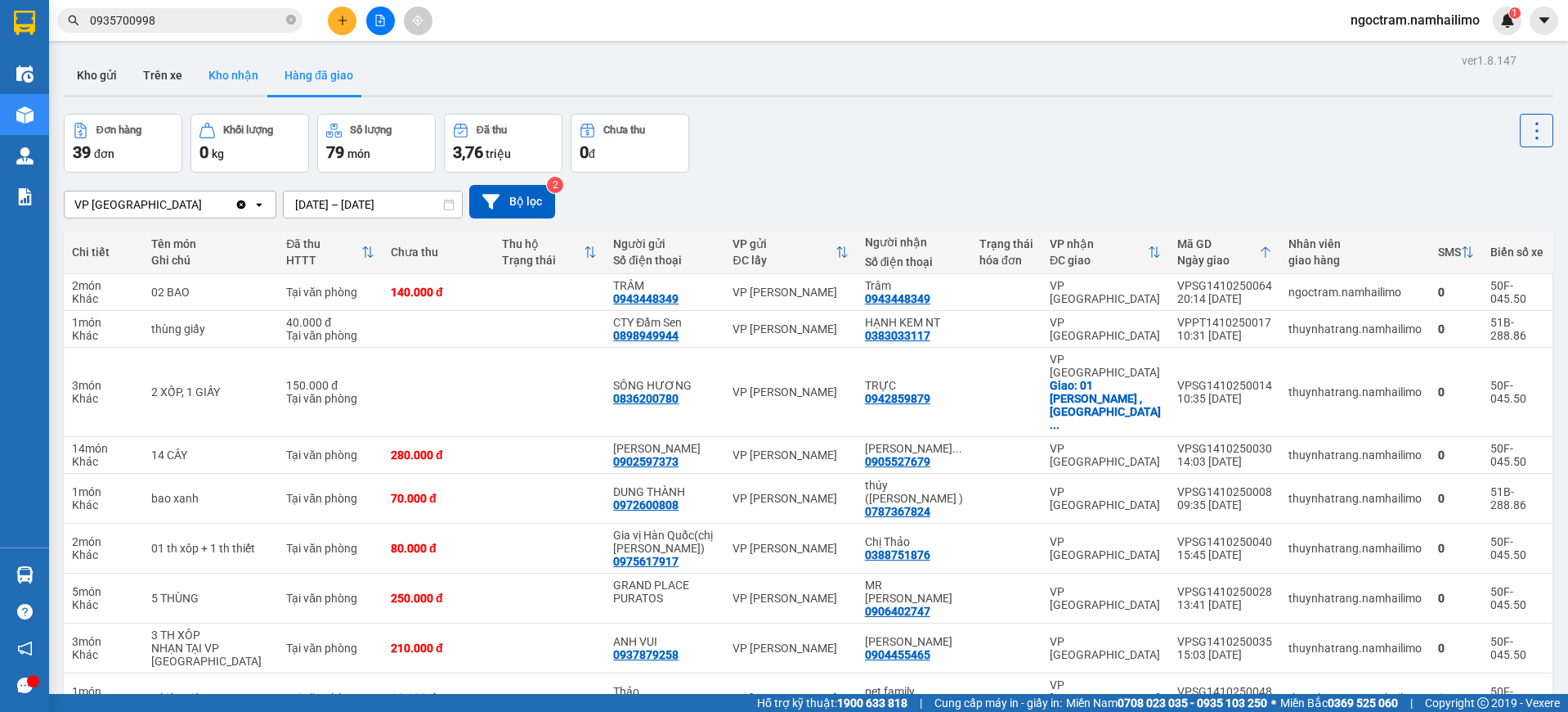
click at [210, 85] on button "Kho nhận" at bounding box center [233, 75] width 76 height 40
